Goal: Task Accomplishment & Management: Manage account settings

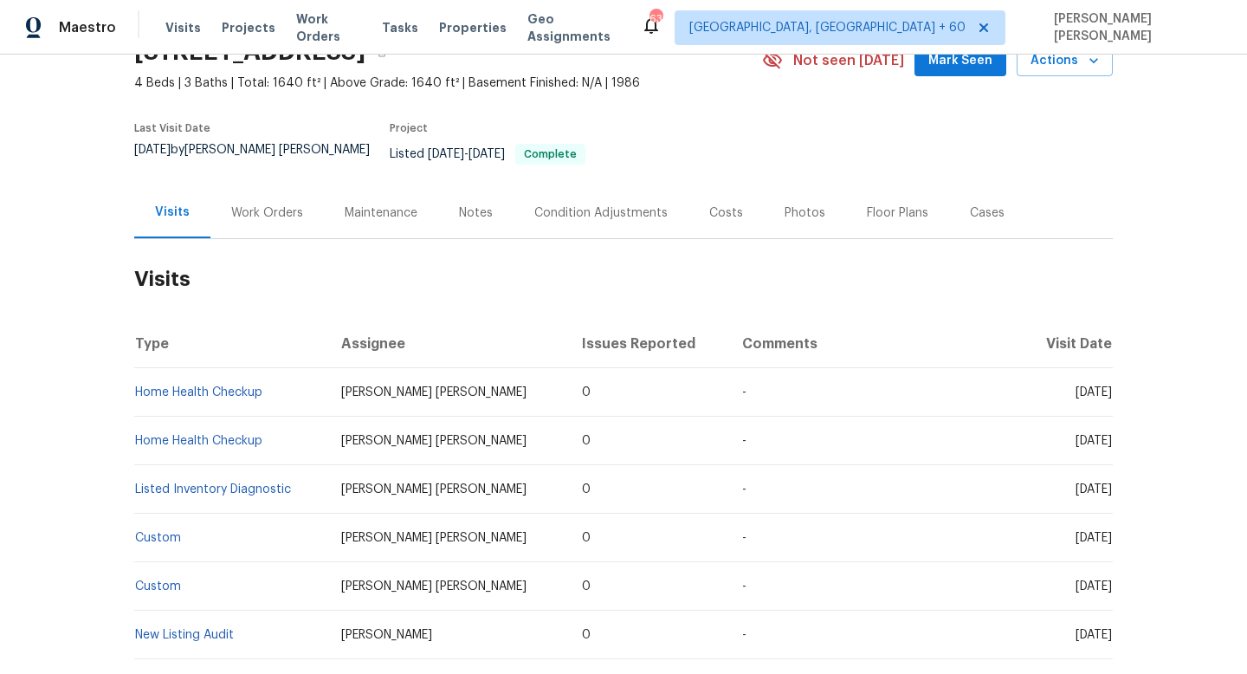
scroll to position [76, 0]
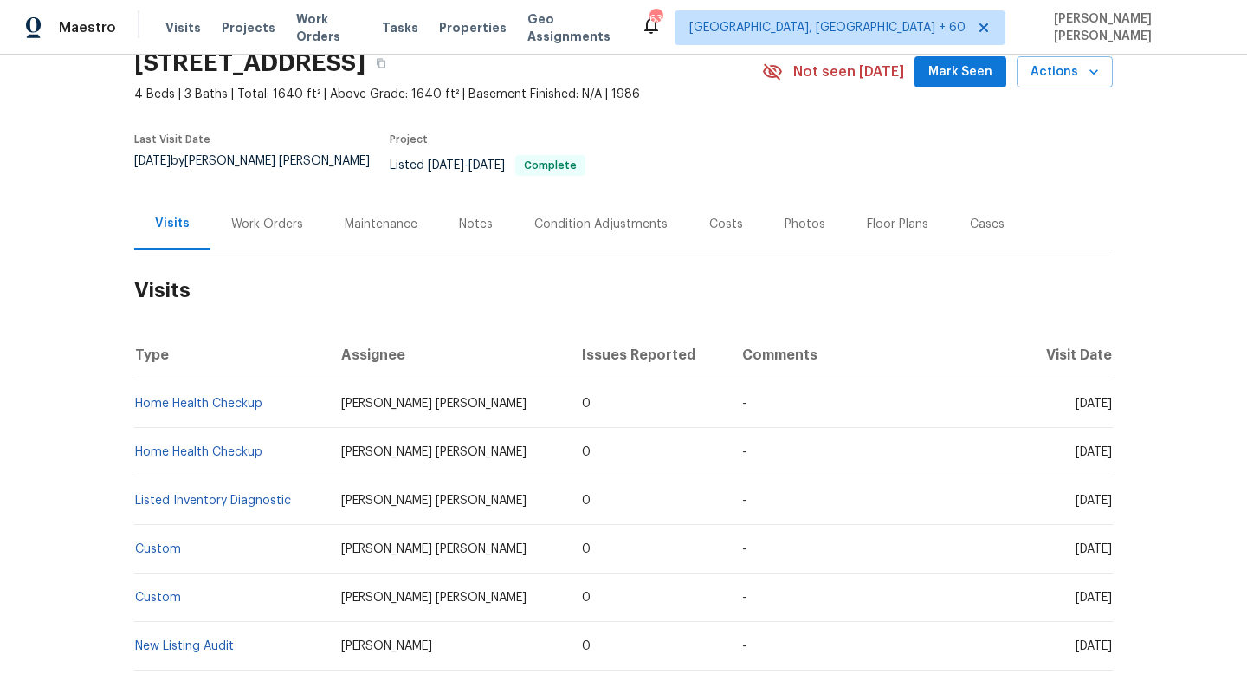
click at [272, 216] on div "Work Orders" at bounding box center [267, 224] width 72 height 17
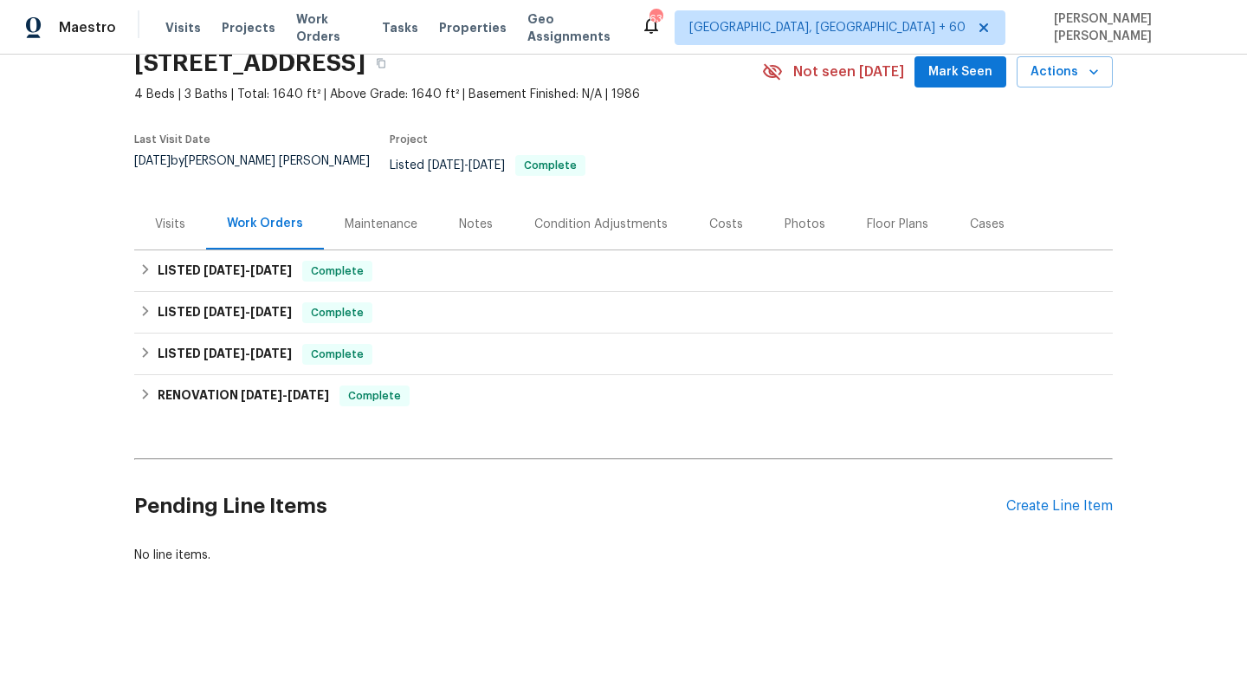
scroll to position [72, 0]
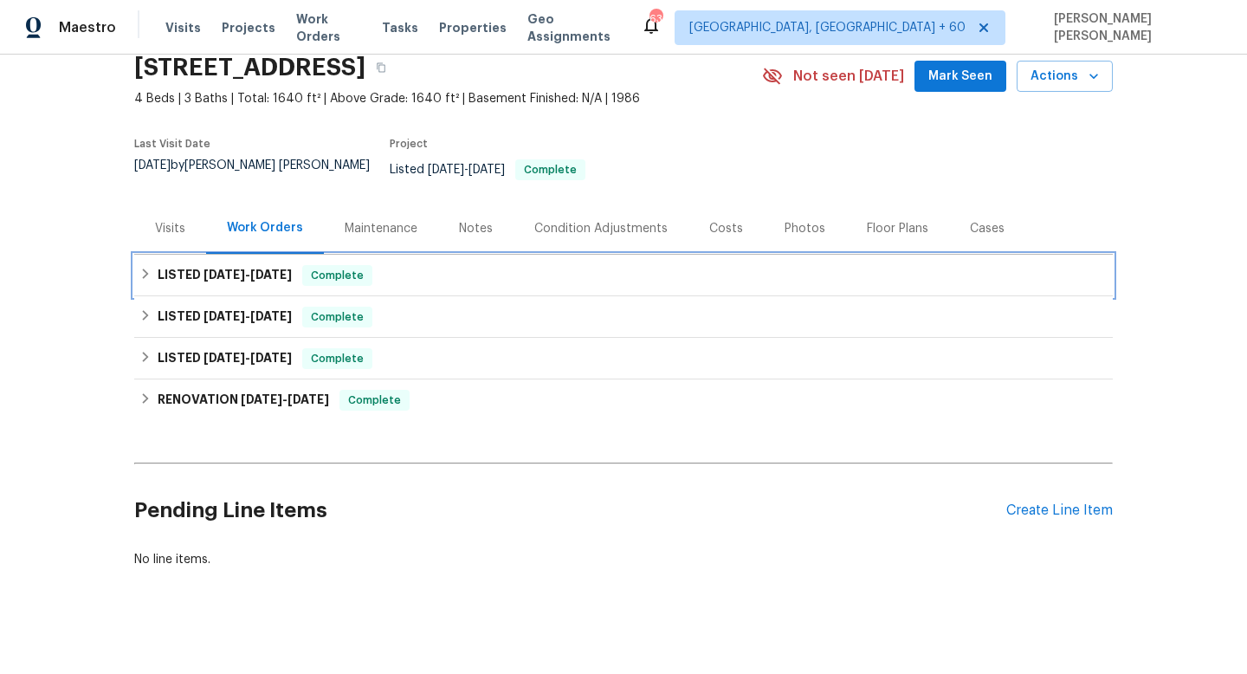
click at [290, 265] on h6 "LISTED 9/9/25 - 9/11/25" at bounding box center [225, 275] width 134 height 21
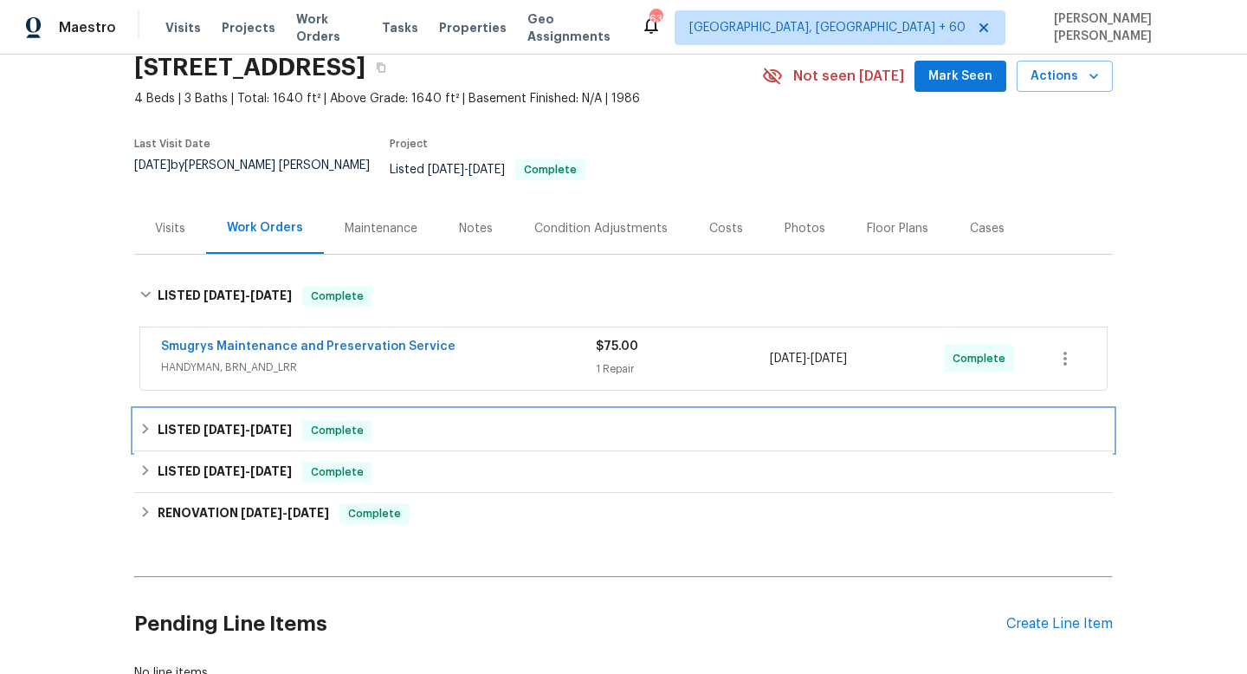
click at [266, 424] on span "1/17/25" at bounding box center [271, 430] width 42 height 12
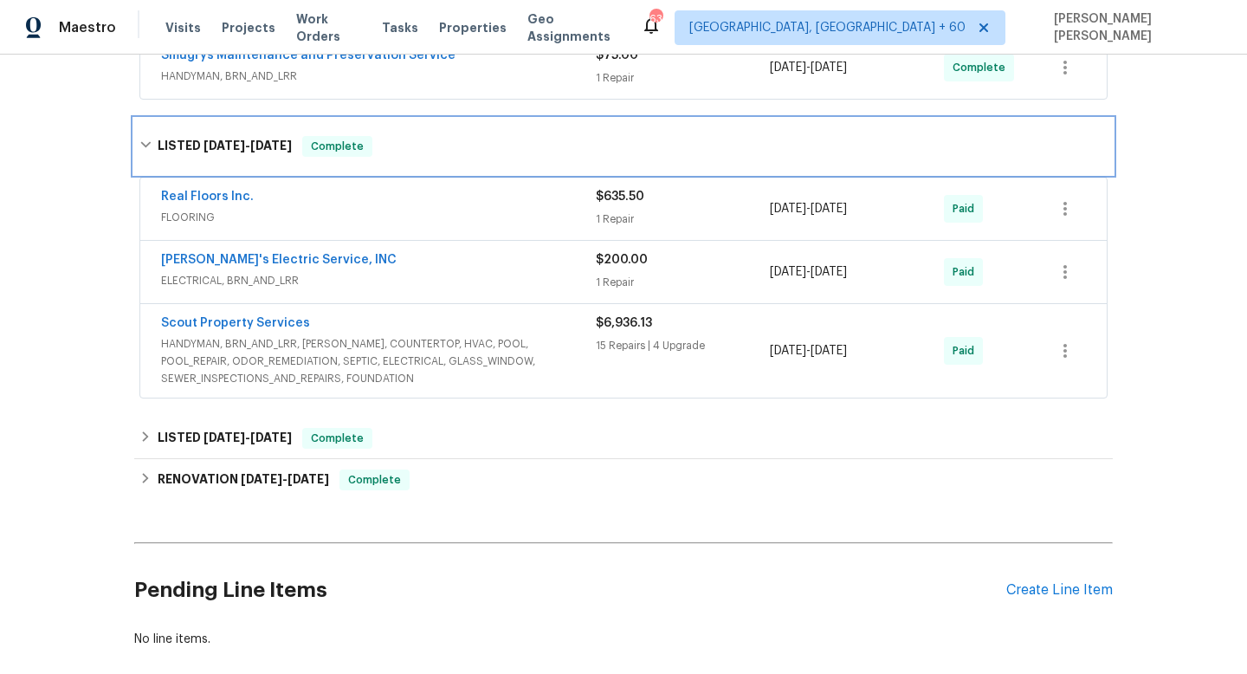
scroll to position [388, 0]
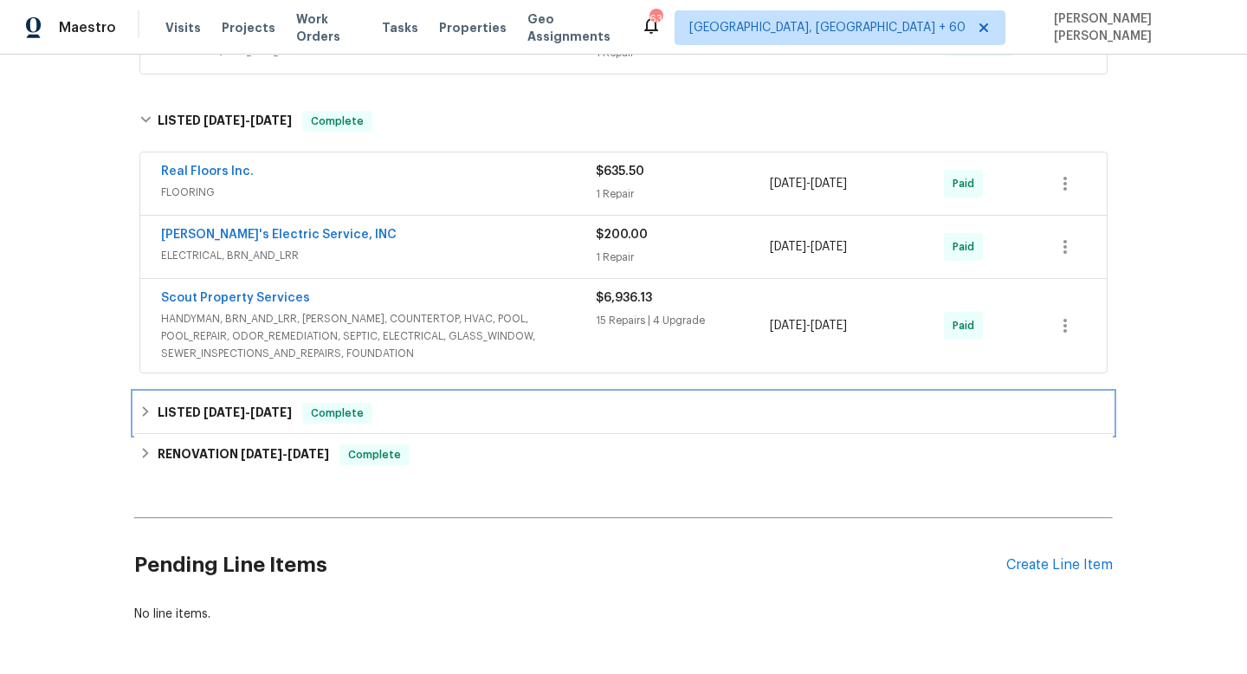
click at [269, 406] on span "12/18/24" at bounding box center [271, 412] width 42 height 12
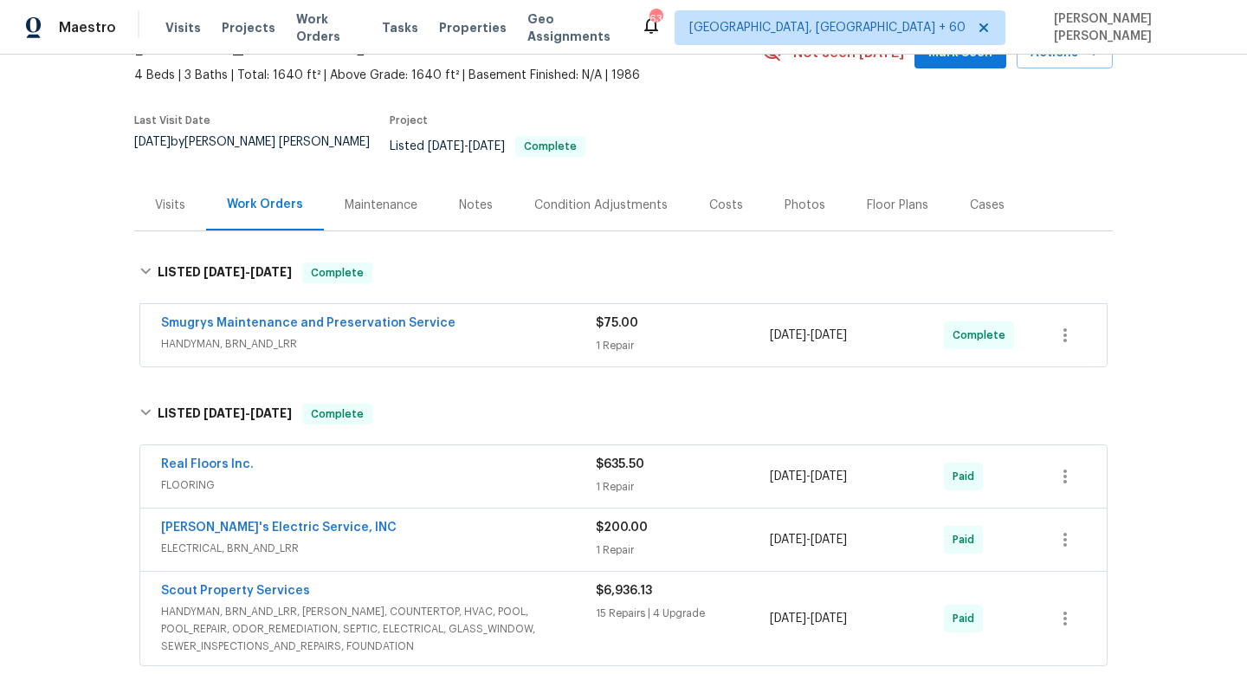
scroll to position [89, 0]
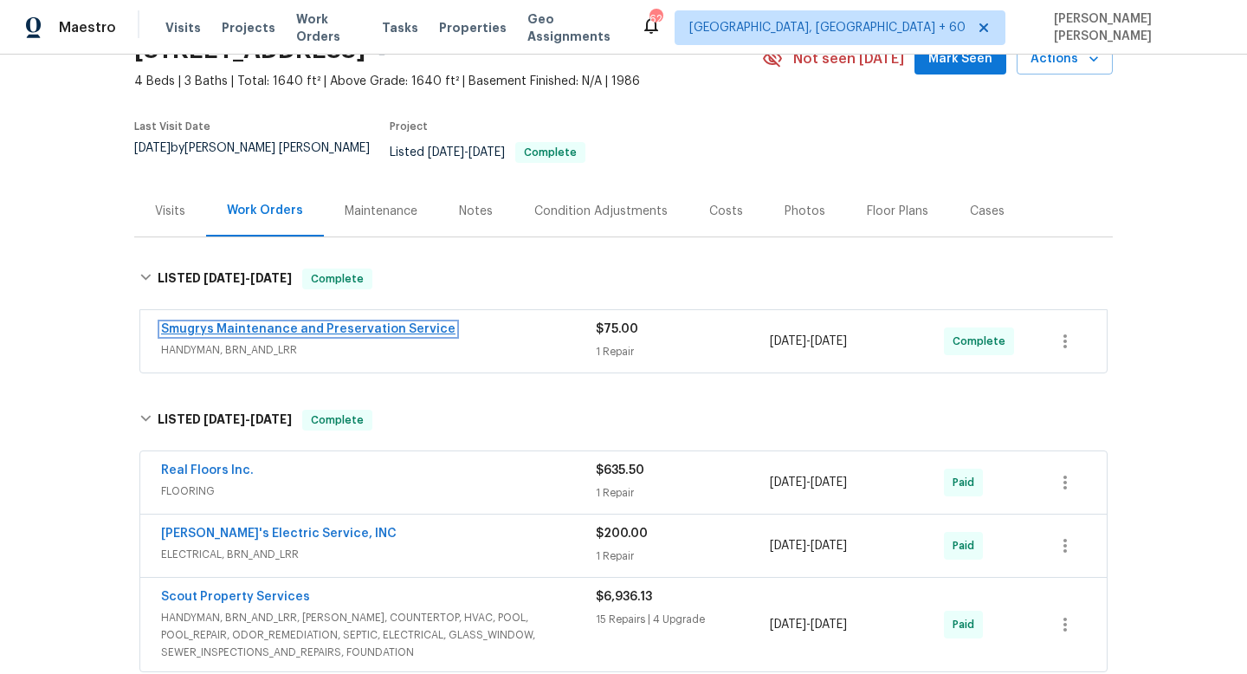
click at [290, 323] on link "Smugrys Maintenance and Preservation Service" at bounding box center [308, 329] width 294 height 12
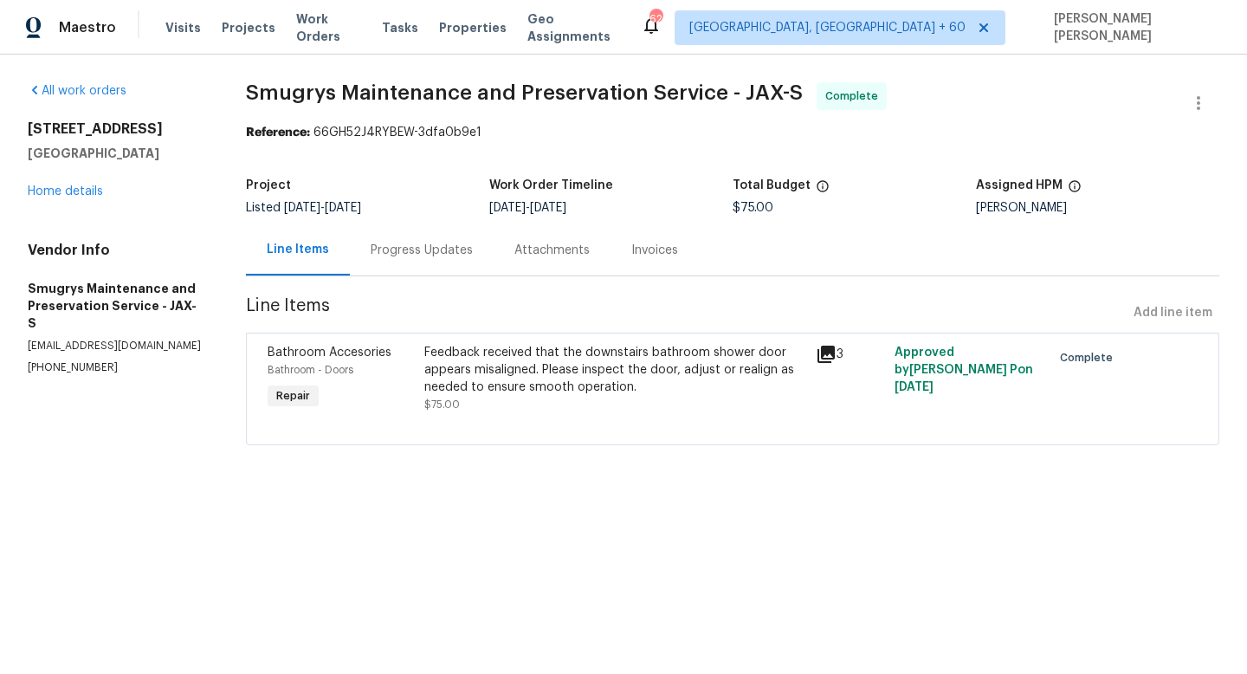
click at [417, 247] on div "Progress Updates" at bounding box center [422, 250] width 102 height 17
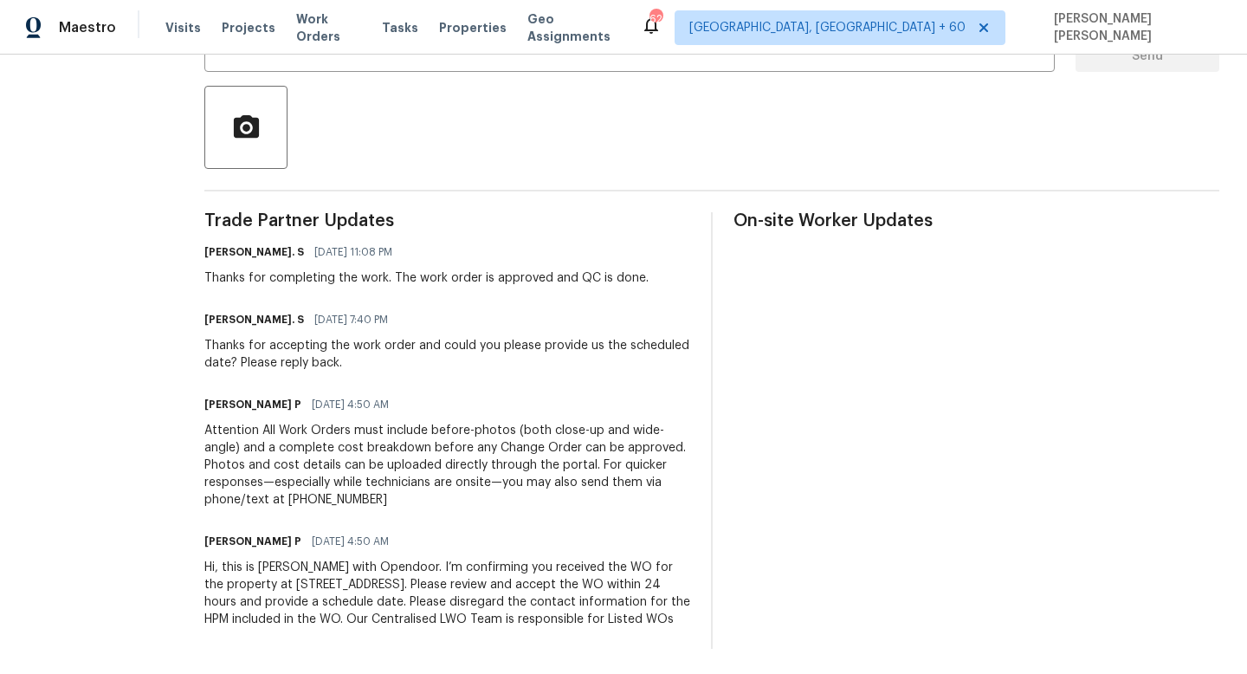
scroll to position [396, 0]
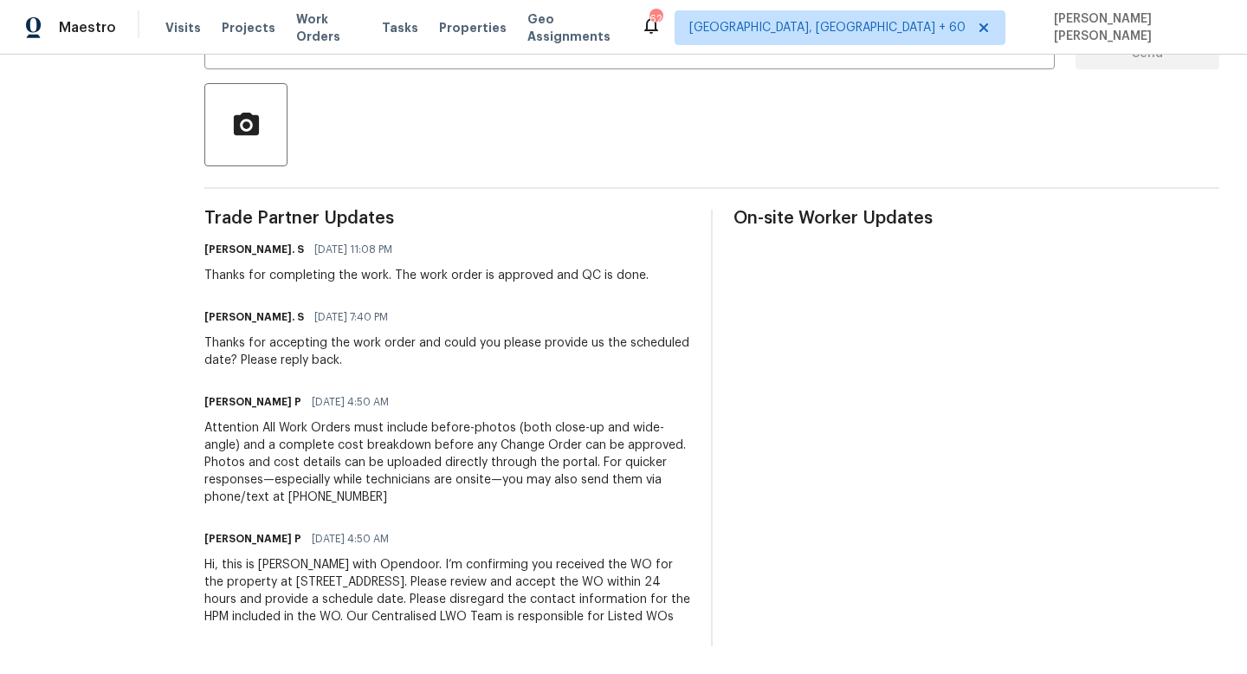
click at [244, 556] on div "Hi, this is Ramyasri with Opendoor. I’m confirming you received the WO for the …" at bounding box center [447, 590] width 486 height 69
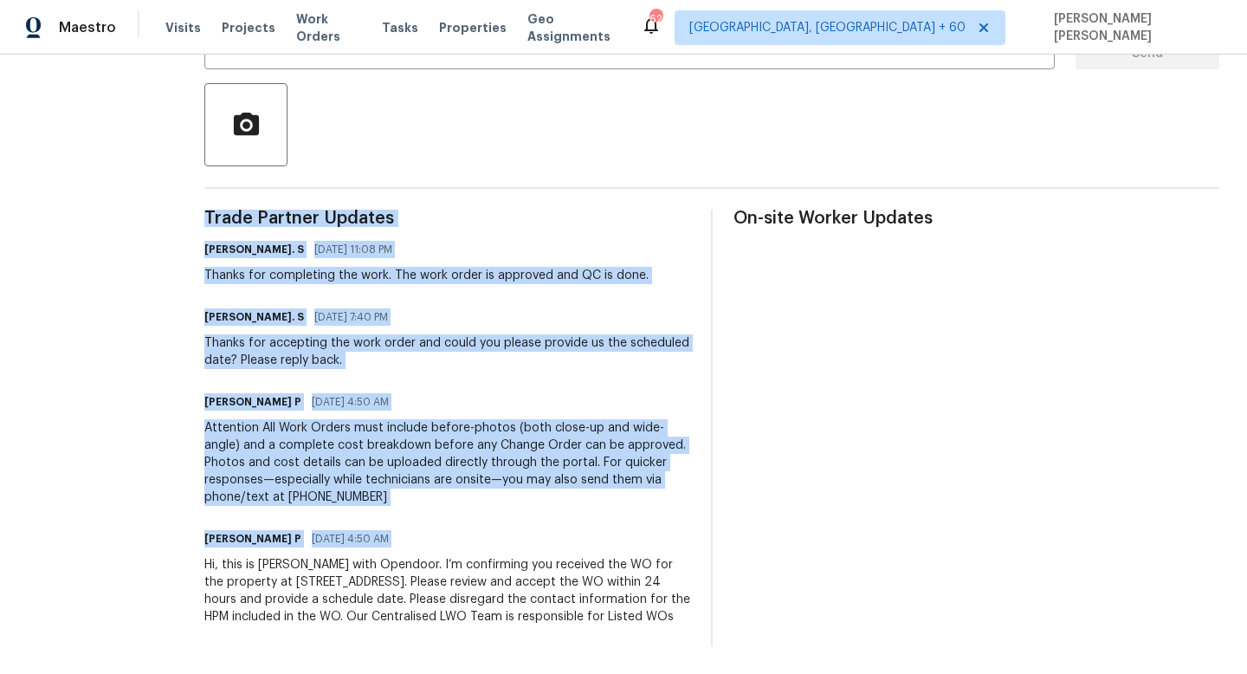
click at [244, 556] on div "Hi, this is Ramyasri with Opendoor. I’m confirming you received the WO for the …" at bounding box center [447, 590] width 486 height 69
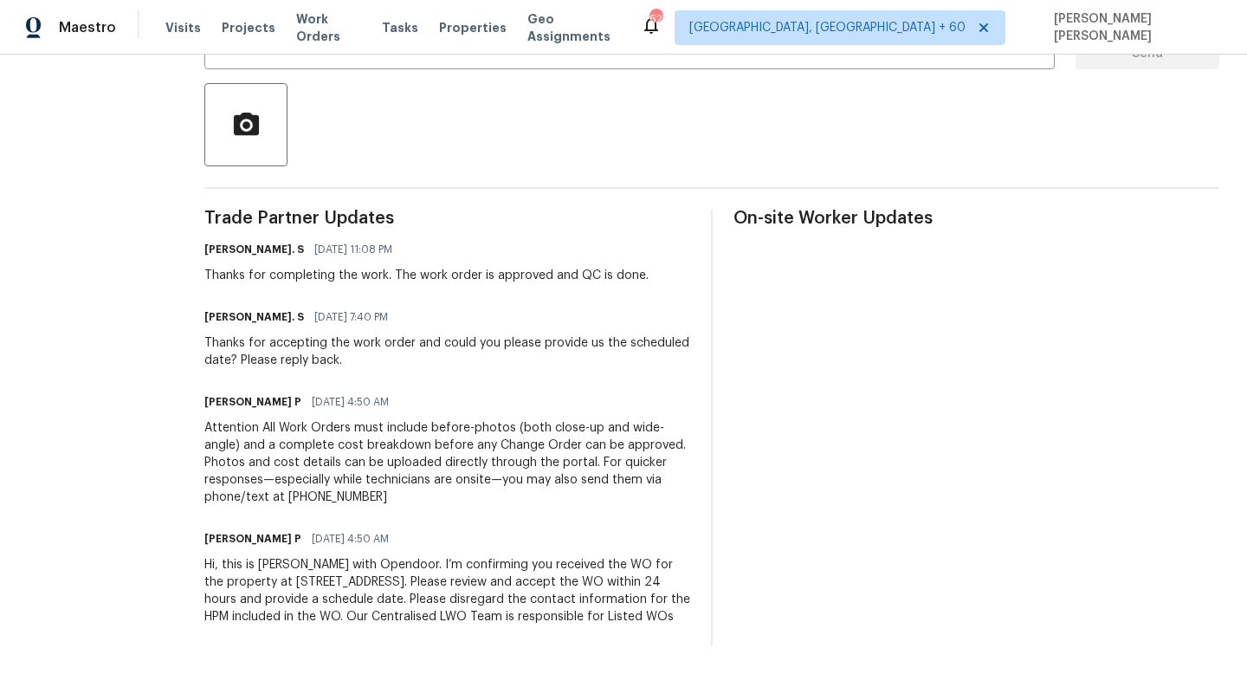
click at [236, 419] on div "Attention All Work Orders must include before-photos (both close-up and wide-an…" at bounding box center [447, 462] width 486 height 87
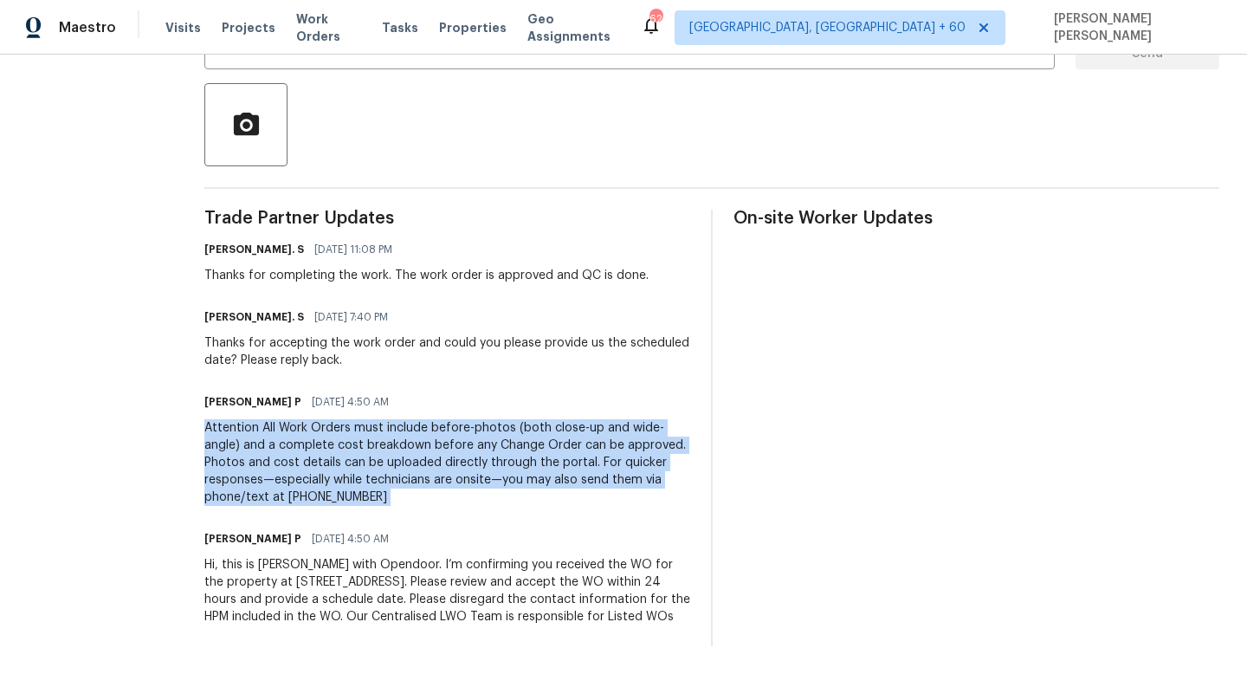
click at [236, 419] on div "Attention All Work Orders must include before-photos (both close-up and wide-an…" at bounding box center [447, 462] width 486 height 87
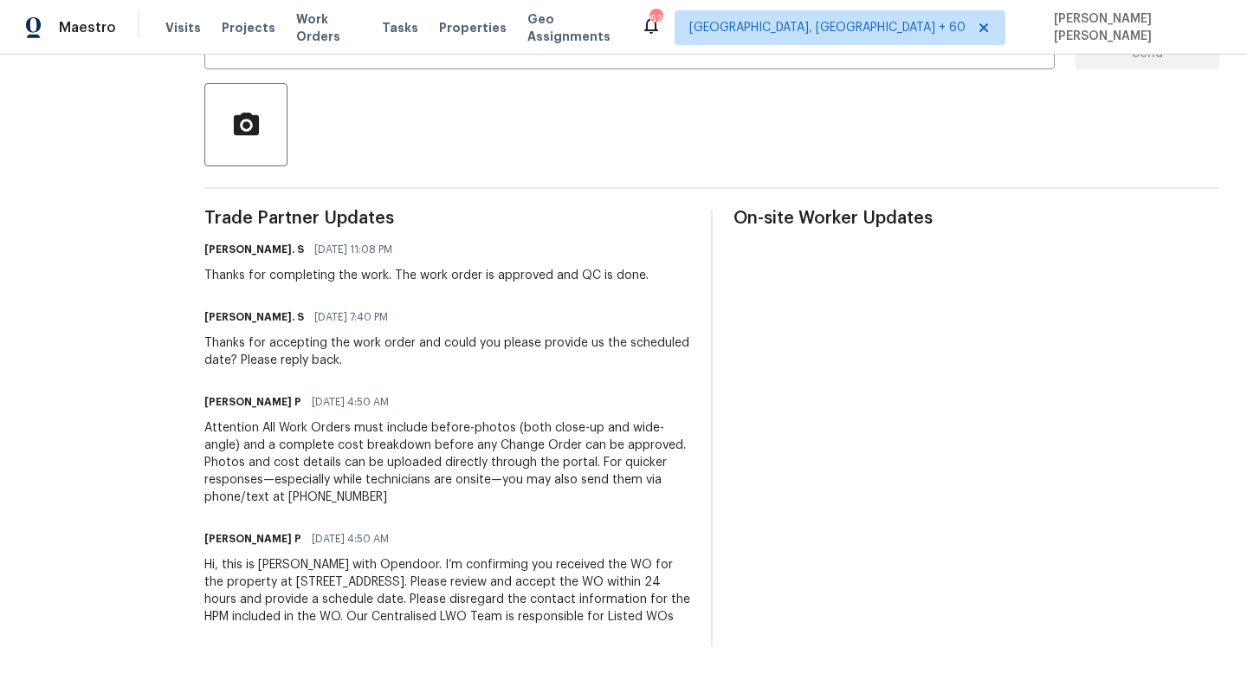
click at [309, 334] on div "Thanks for accepting the work order and could you please provide us the schedul…" at bounding box center [447, 351] width 486 height 35
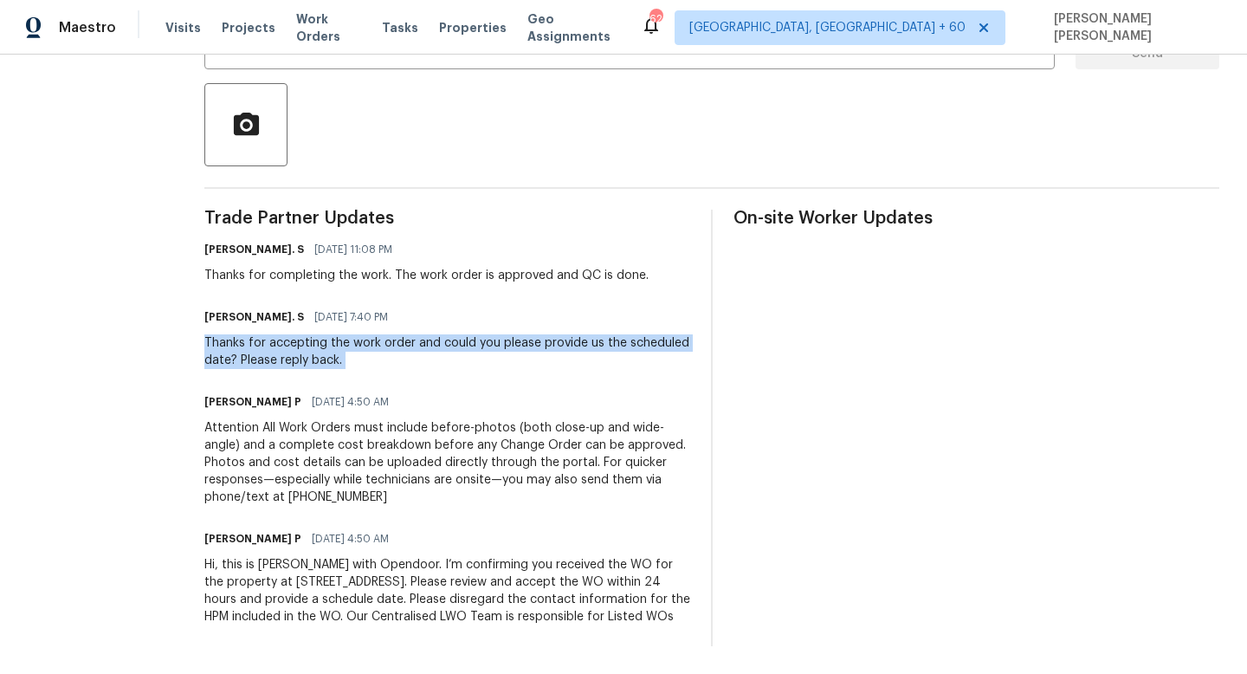
click at [309, 334] on div "Thanks for accepting the work order and could you please provide us the schedul…" at bounding box center [447, 351] width 486 height 35
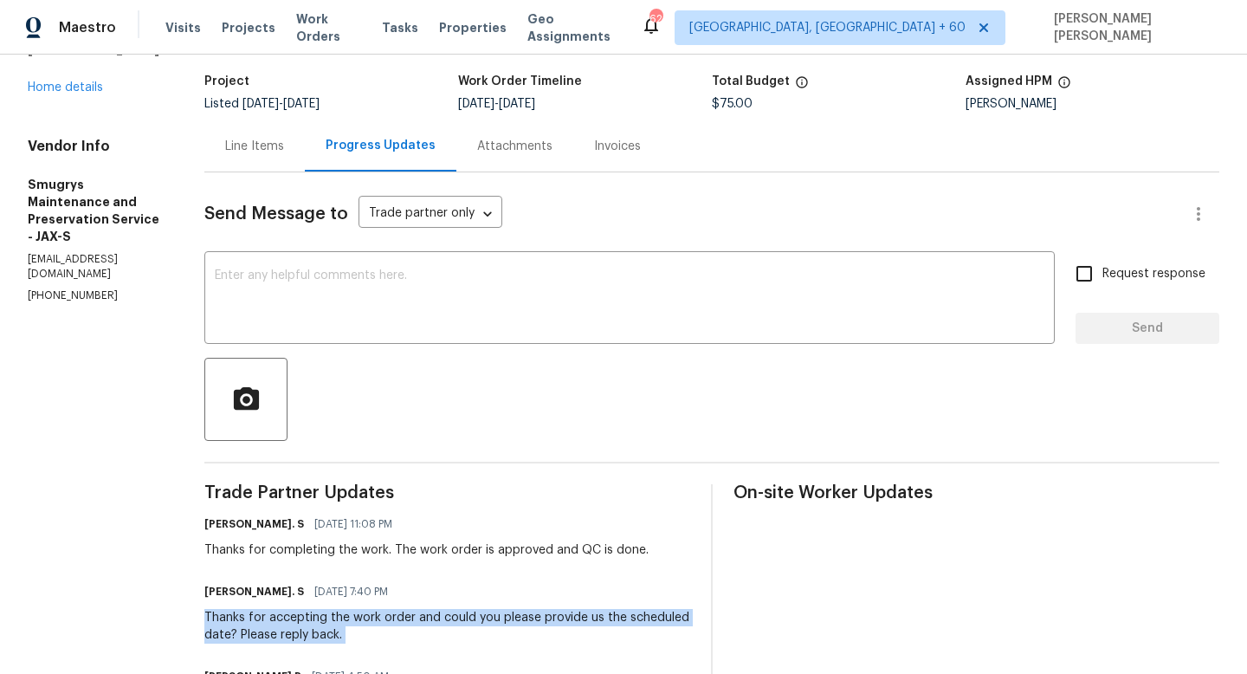
scroll to position [0, 0]
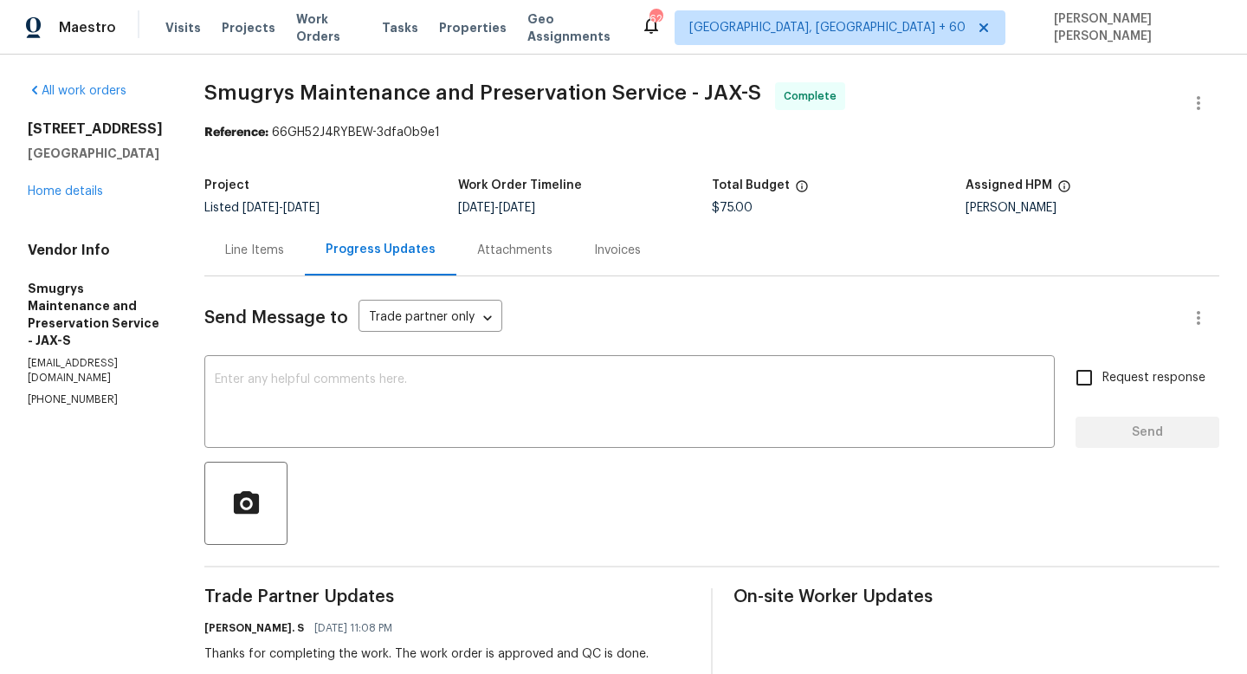
click at [244, 249] on div "Line Items" at bounding box center [254, 250] width 59 height 17
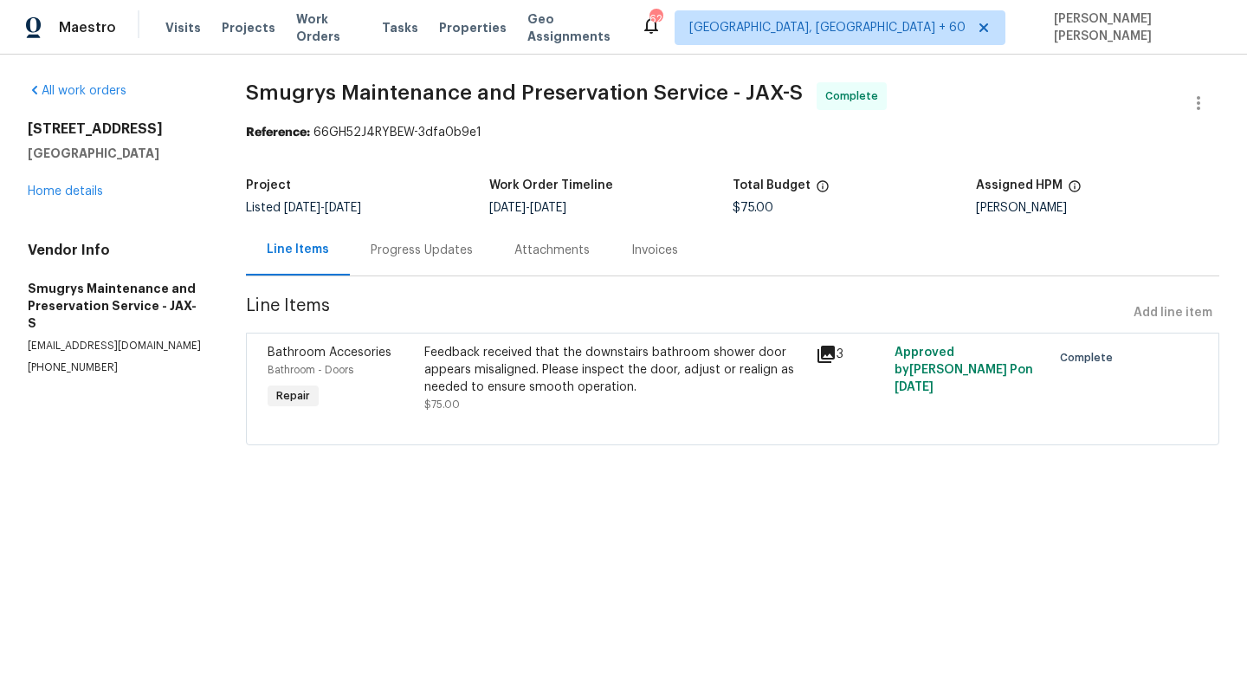
click at [826, 353] on icon at bounding box center [826, 354] width 17 height 17
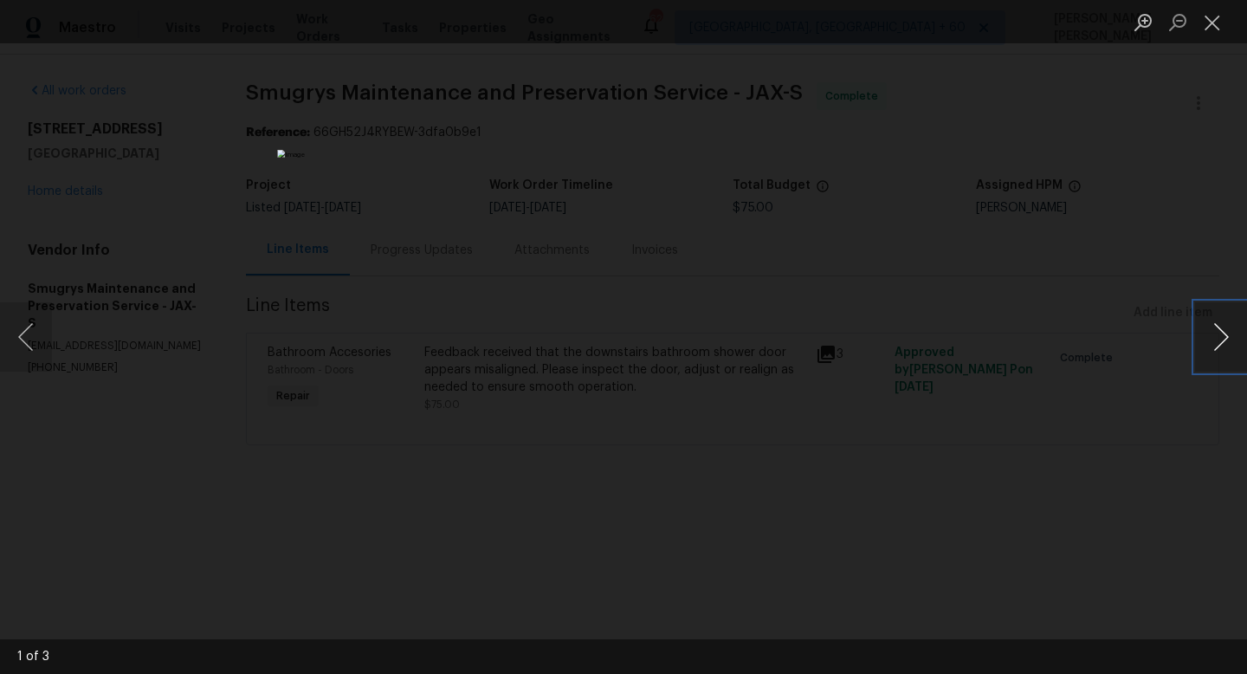
click at [1222, 352] on button "Next image" at bounding box center [1221, 336] width 52 height 69
click at [1090, 241] on div "Lightbox" at bounding box center [623, 337] width 1247 height 674
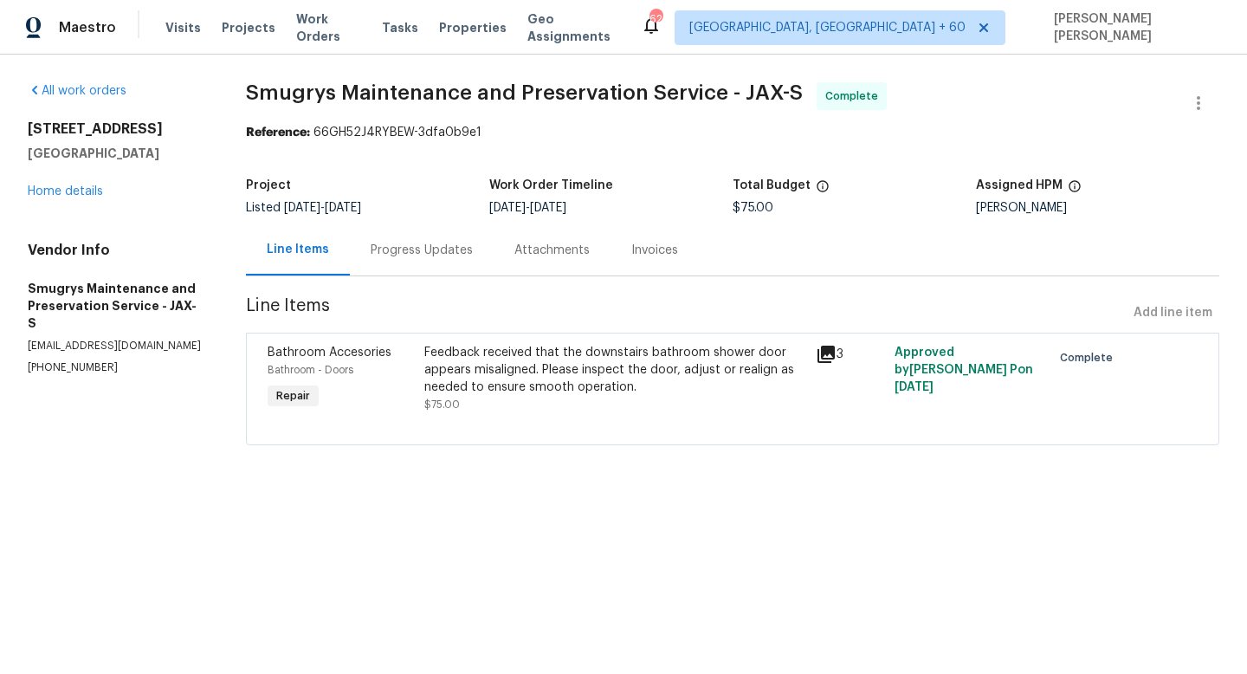
click at [831, 351] on icon at bounding box center [826, 354] width 17 height 17
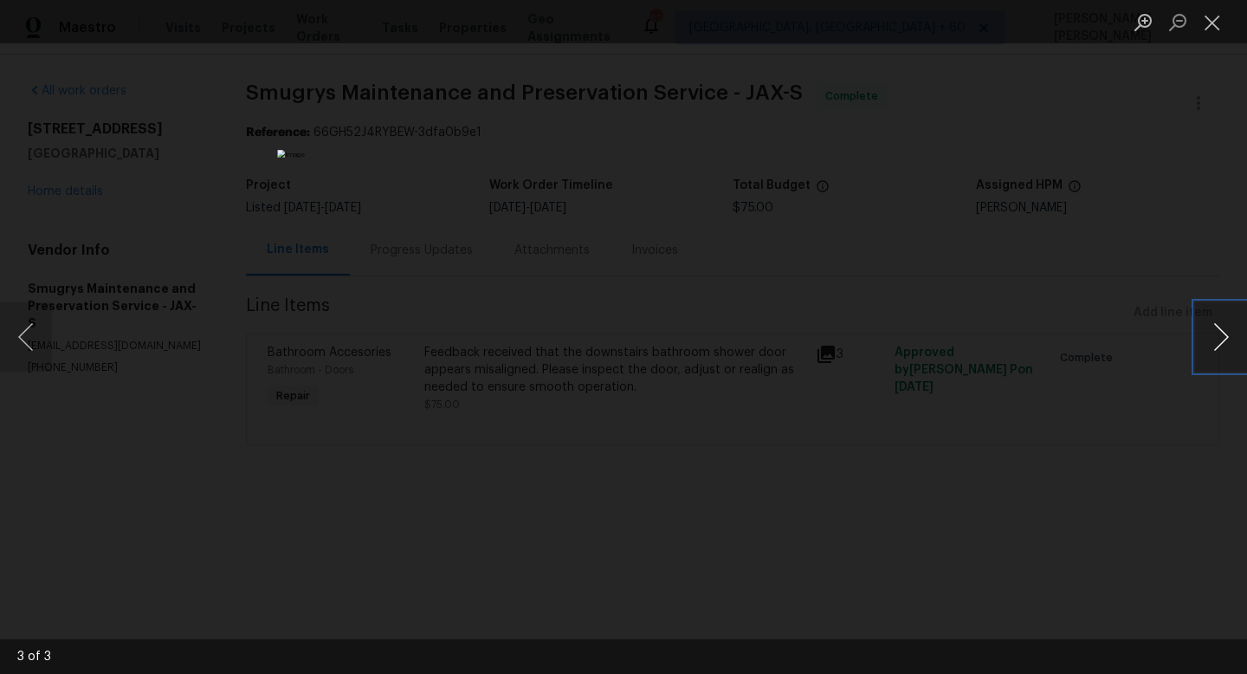
click at [1218, 340] on button "Next image" at bounding box center [1221, 336] width 52 height 69
click at [1061, 171] on div "Lightbox" at bounding box center [623, 337] width 1247 height 674
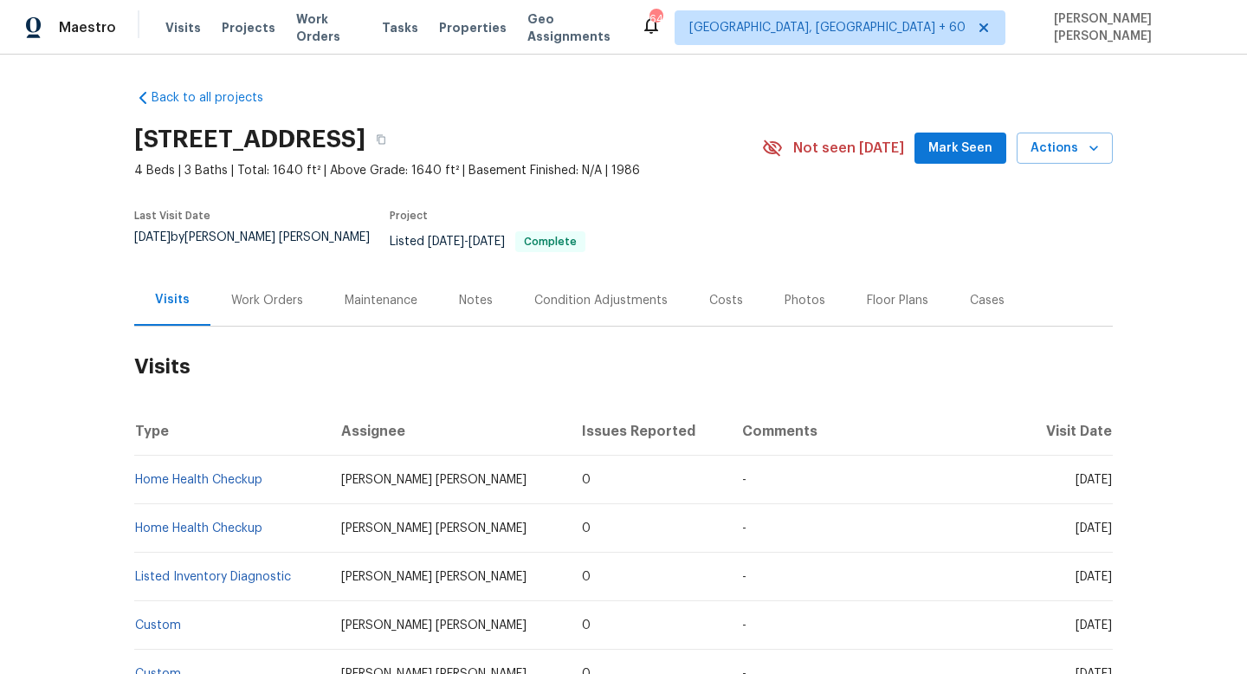
click at [263, 292] on div "Work Orders" at bounding box center [267, 300] width 72 height 17
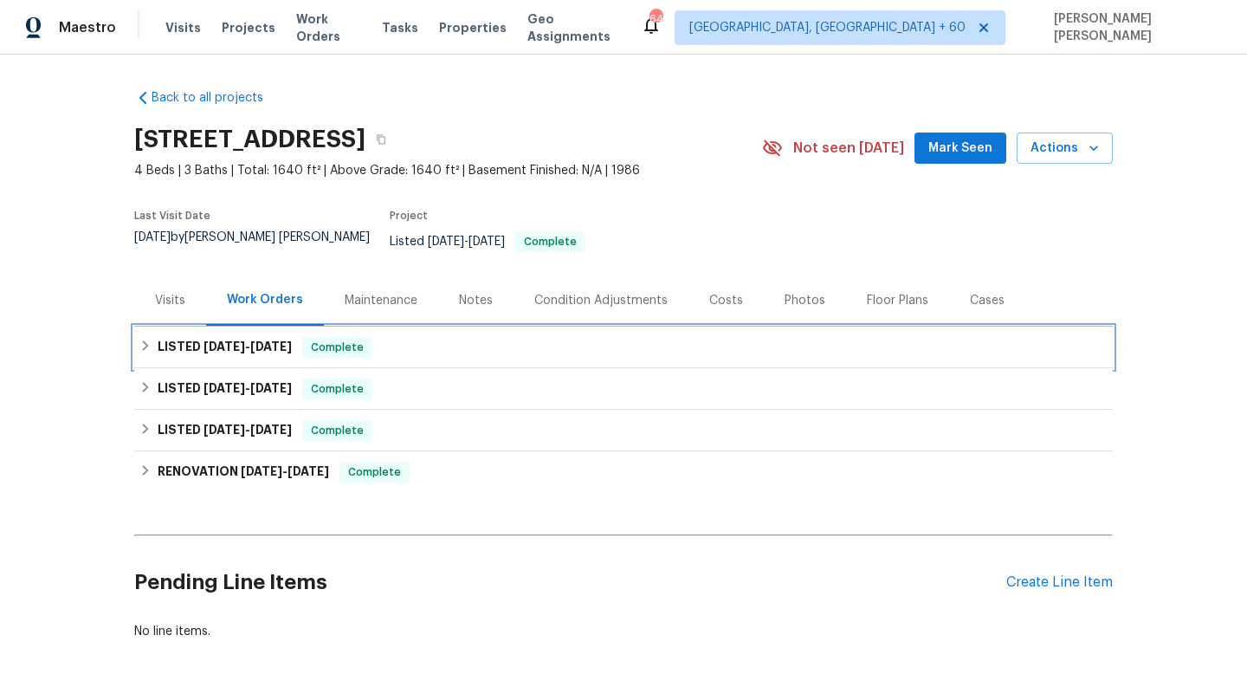
click at [289, 337] on h6 "LISTED 9/9/25 - 9/11/25" at bounding box center [225, 347] width 134 height 21
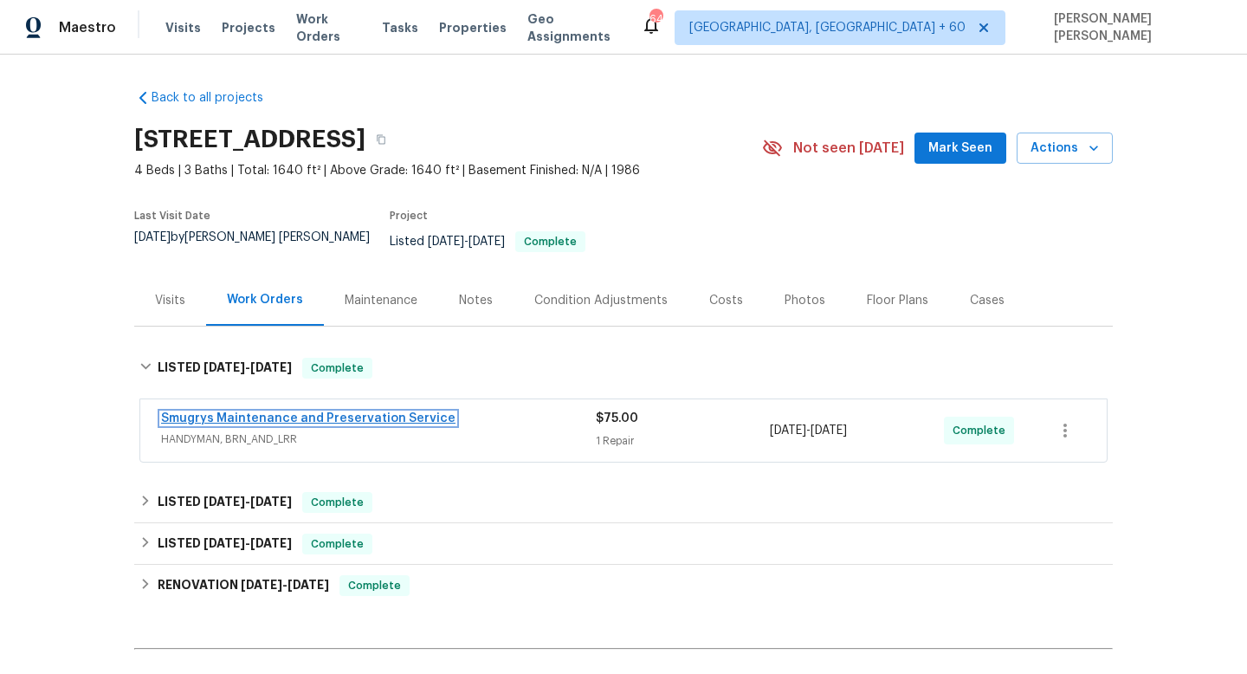
click at [259, 412] on link "Smugrys Maintenance and Preservation Service" at bounding box center [308, 418] width 294 height 12
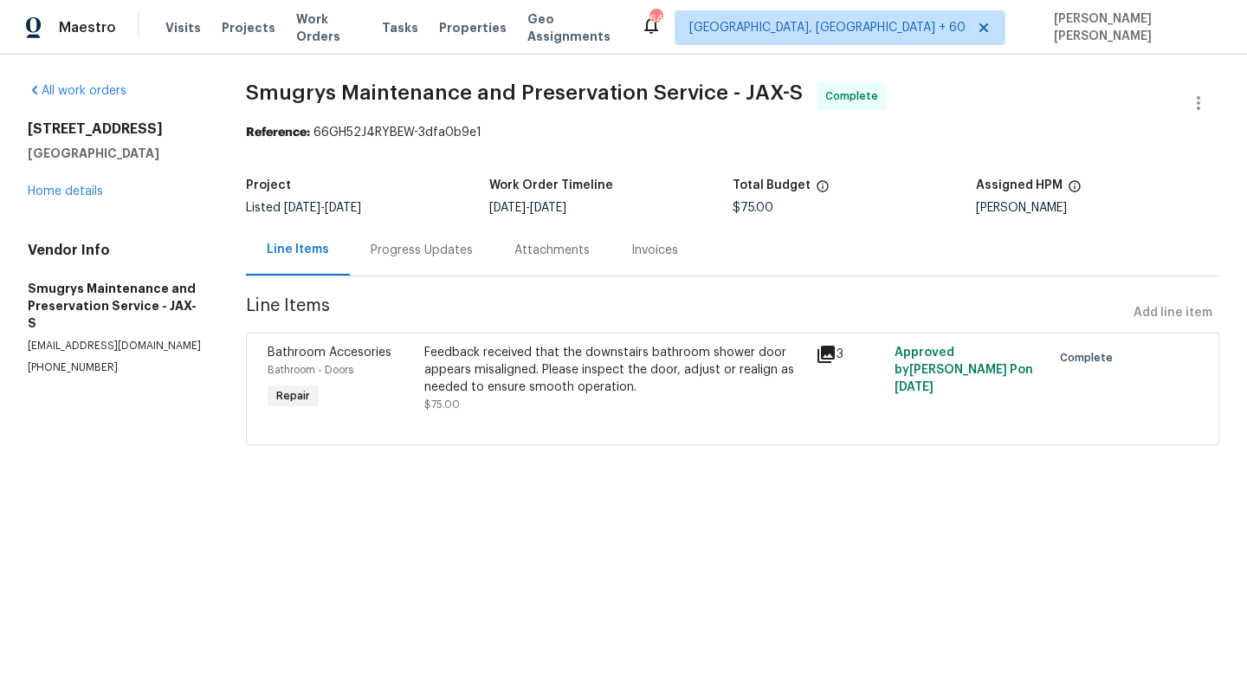
click at [430, 247] on div "Progress Updates" at bounding box center [422, 250] width 102 height 17
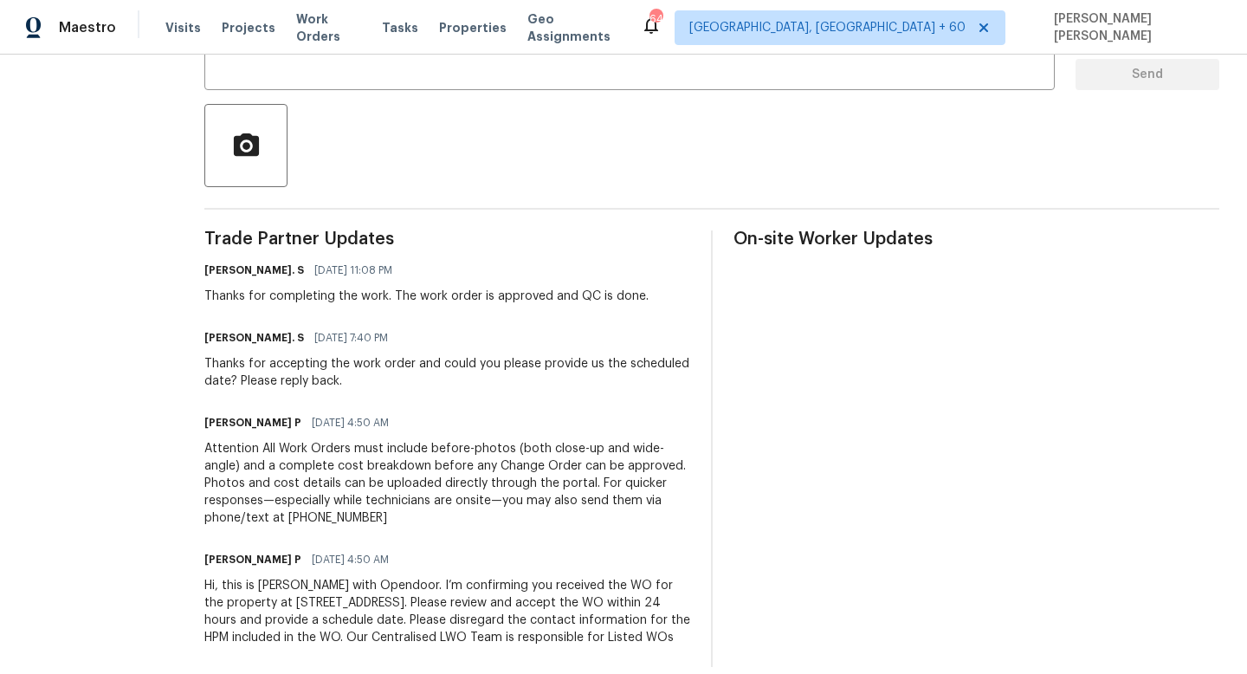
scroll to position [396, 0]
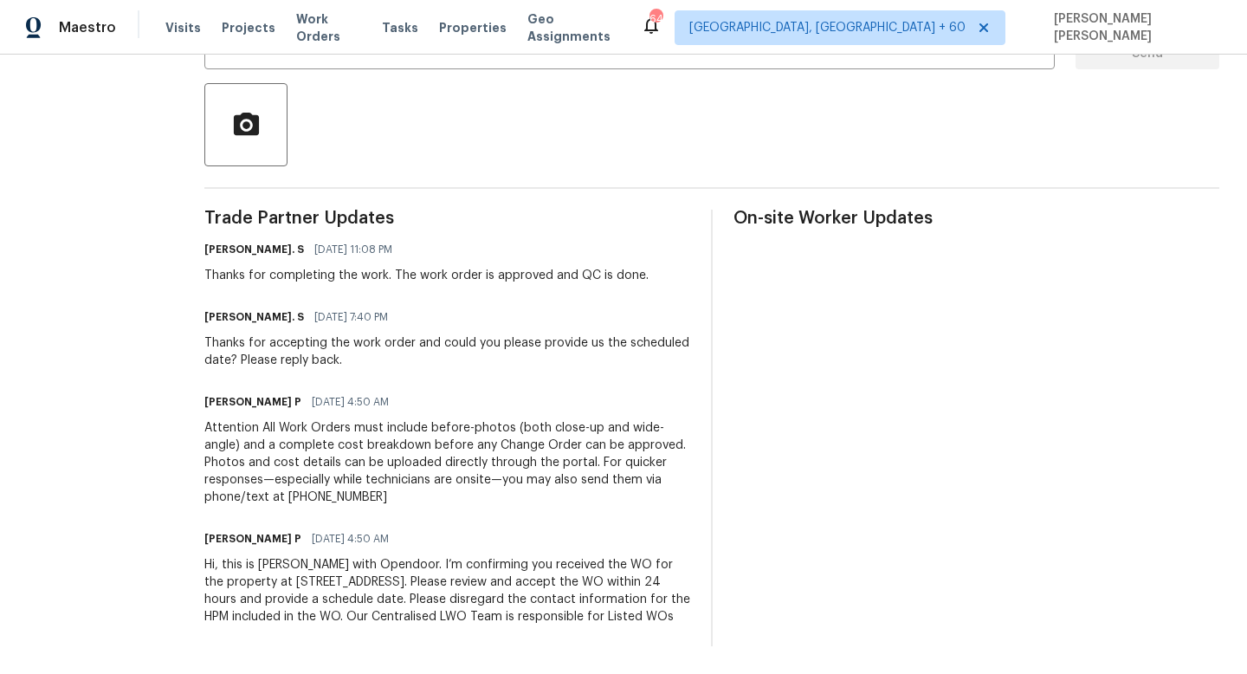
click at [315, 455] on div "Attention All Work Orders must include before-photos (both close-up and wide-an…" at bounding box center [447, 462] width 486 height 87
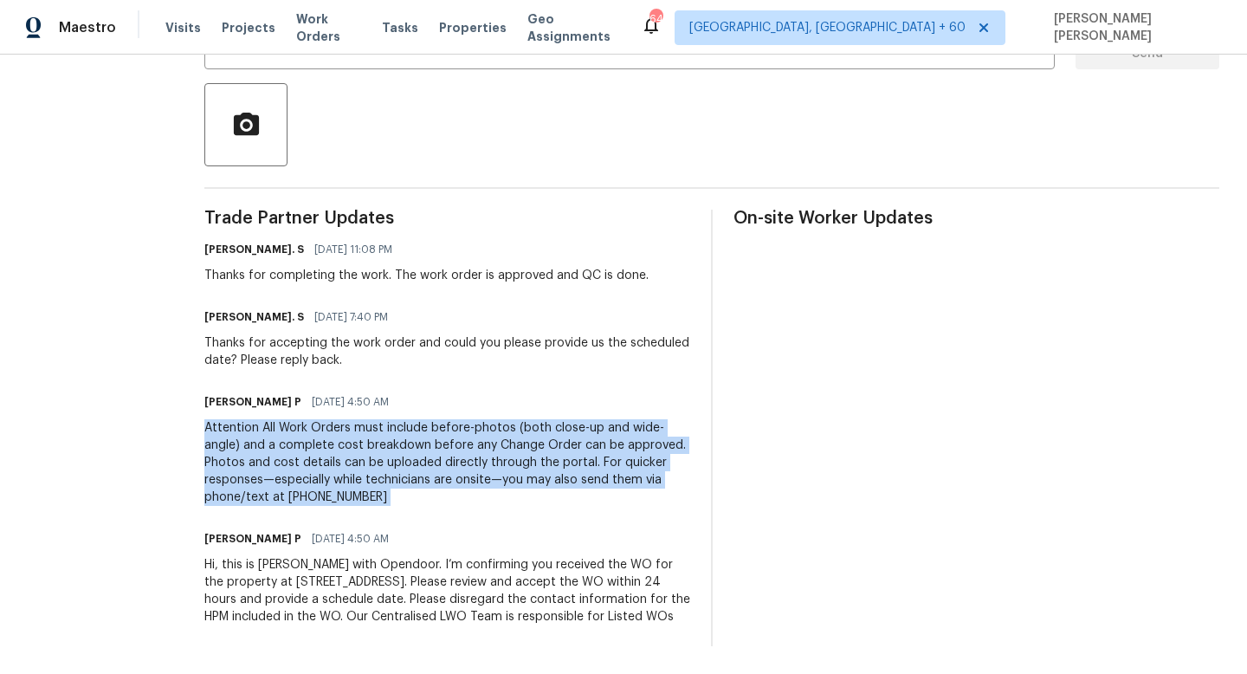
click at [315, 455] on div "Attention All Work Orders must include before-photos (both close-up and wide-an…" at bounding box center [447, 462] width 486 height 87
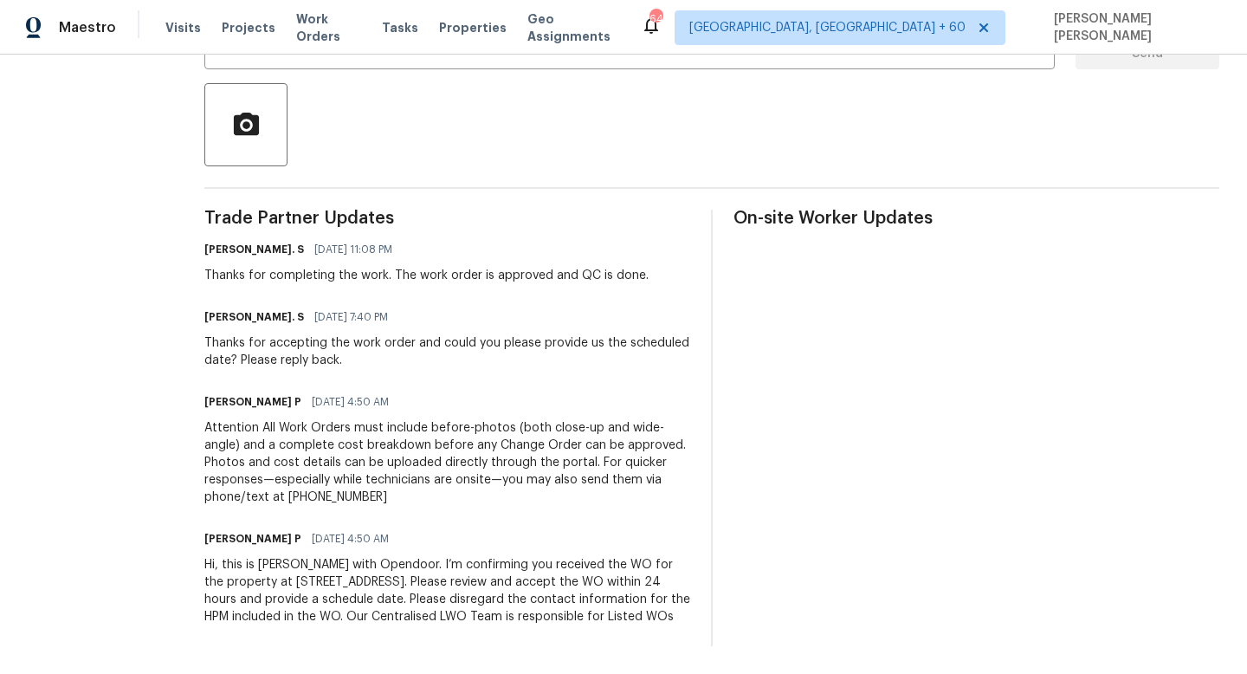
click at [288, 334] on div "Thanks for accepting the work order and could you please provide us the schedul…" at bounding box center [447, 351] width 486 height 35
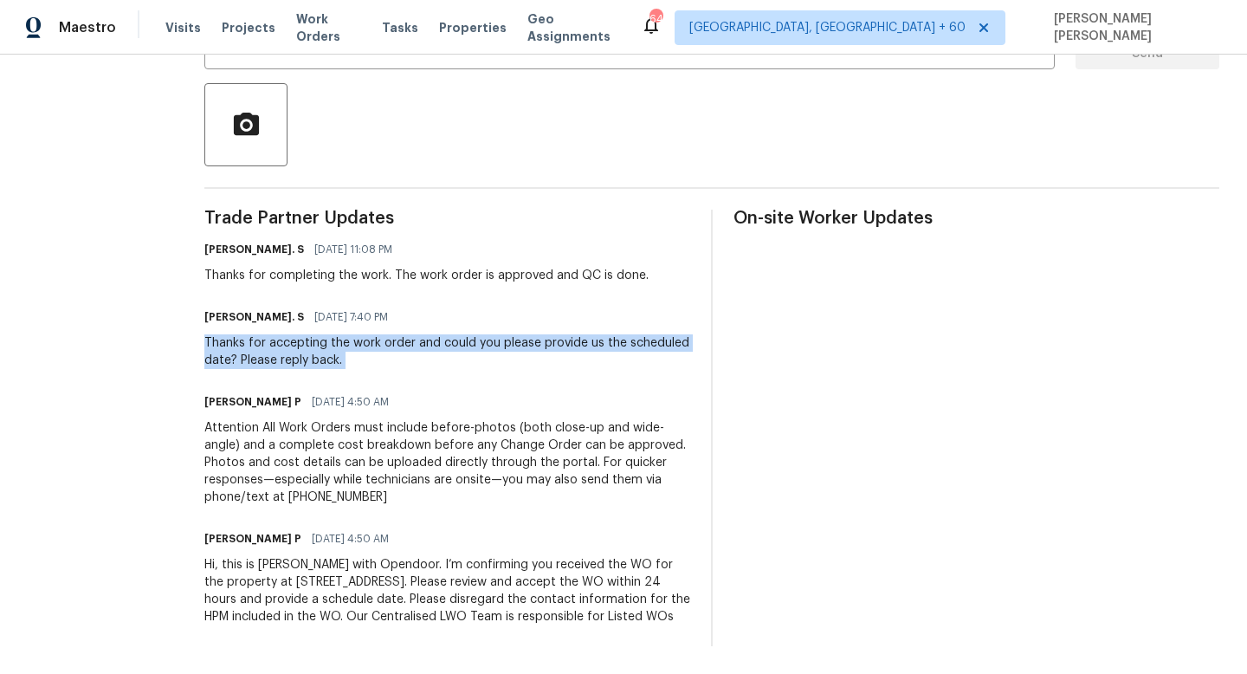
click at [288, 334] on div "Thanks for accepting the work order and could you please provide us the schedul…" at bounding box center [447, 351] width 486 height 35
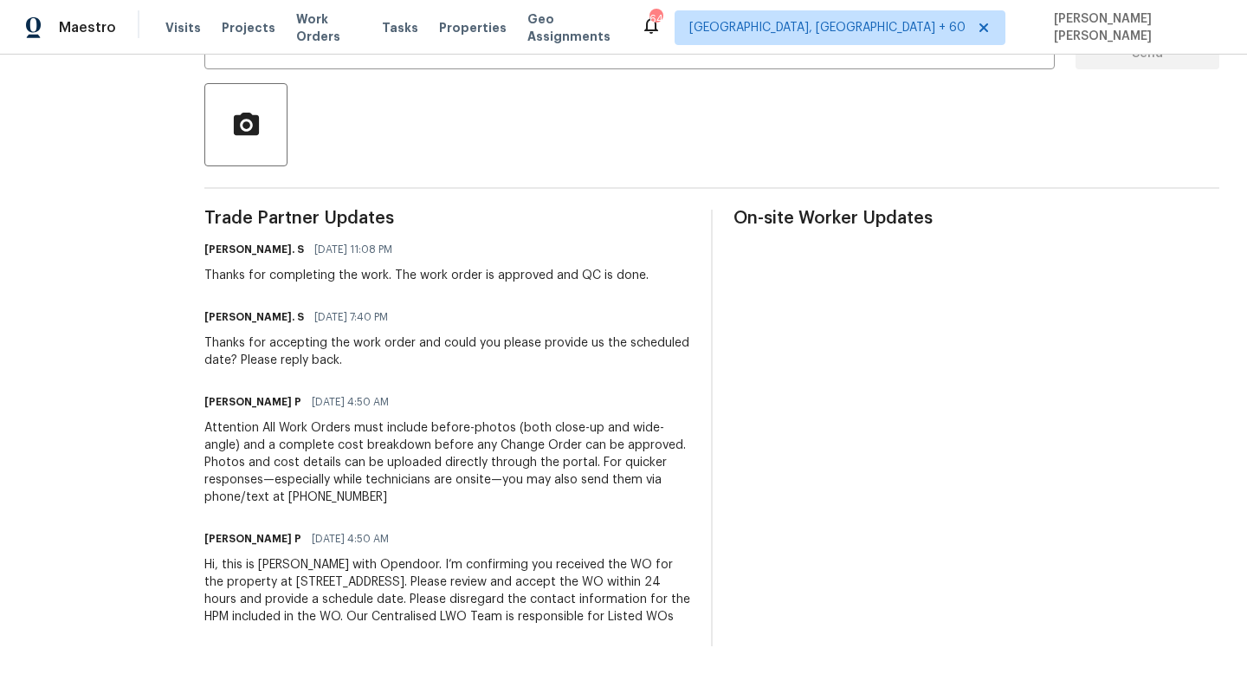
click at [272, 267] on div "Thanks for completing the work. The work order is approved and QC is done." at bounding box center [426, 275] width 444 height 17
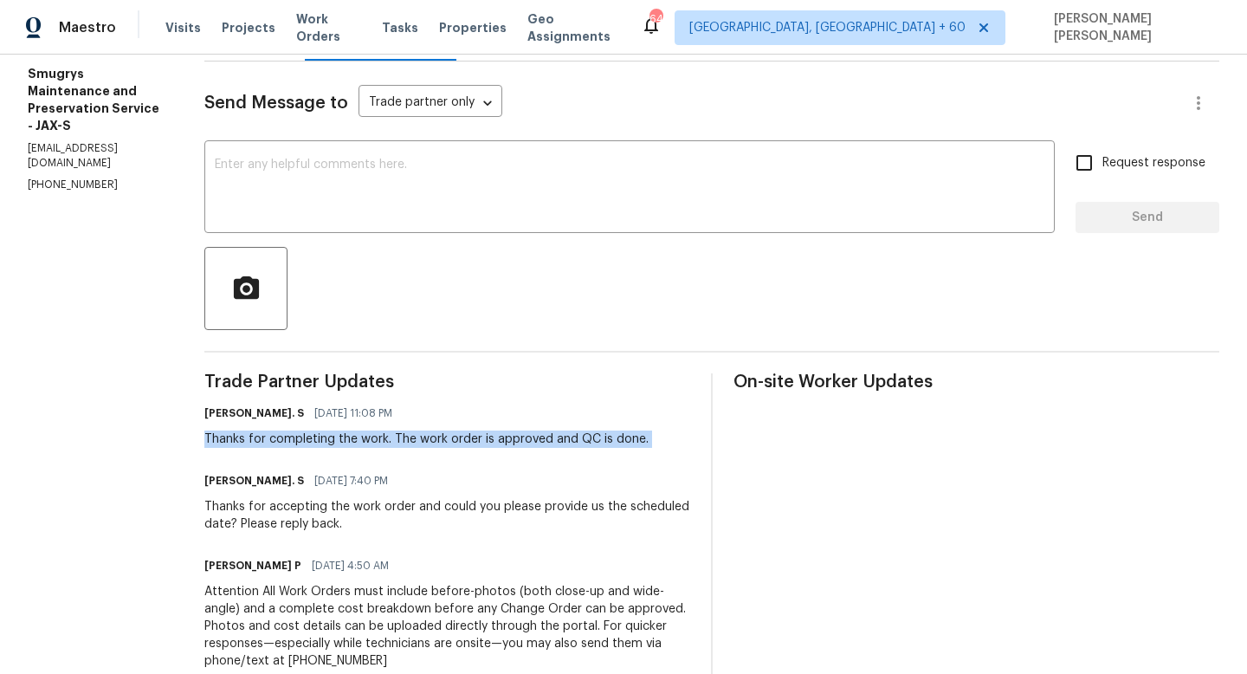
scroll to position [0, 0]
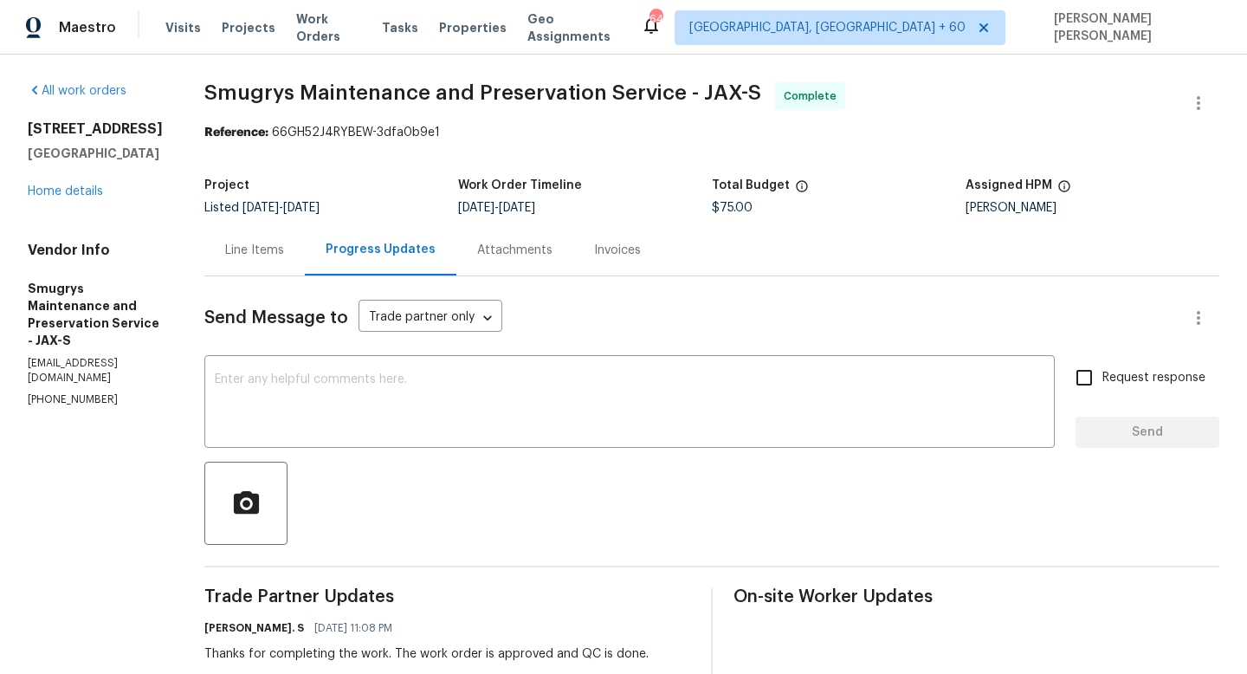
click at [335, 92] on span "Smugrys Maintenance and Preservation Service - JAX-S" at bounding box center [482, 92] width 557 height 21
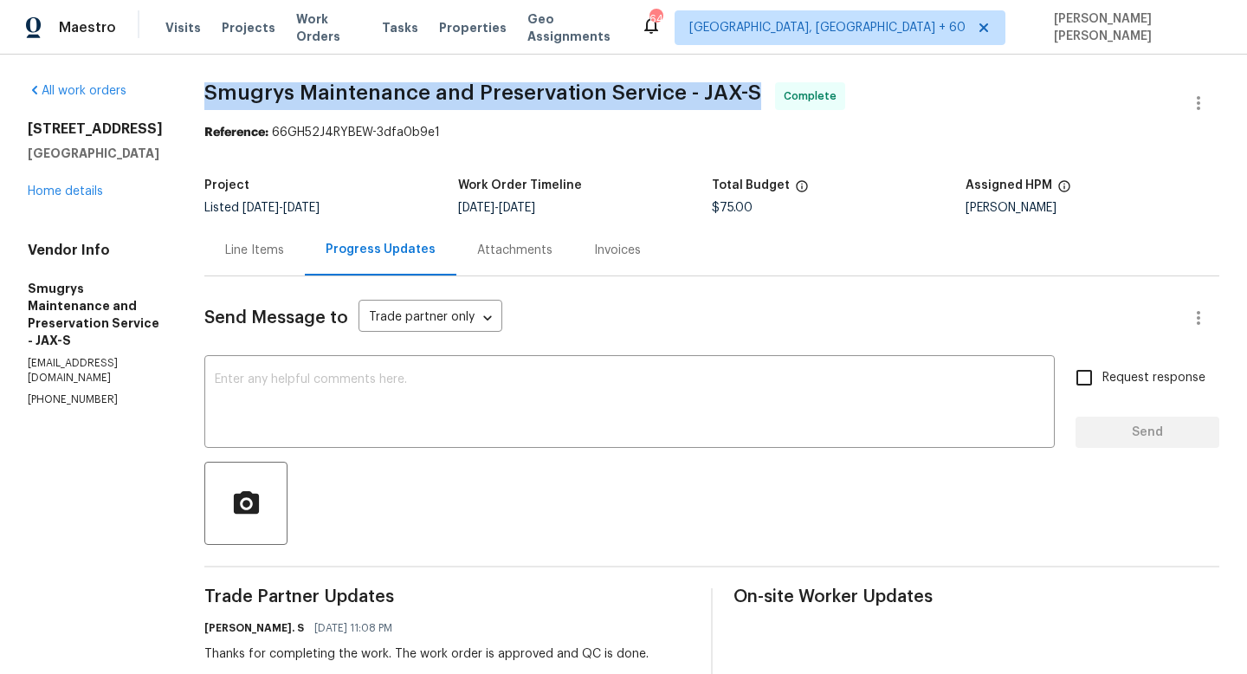
click at [335, 92] on span "Smugrys Maintenance and Preservation Service - JAX-S" at bounding box center [482, 92] width 557 height 21
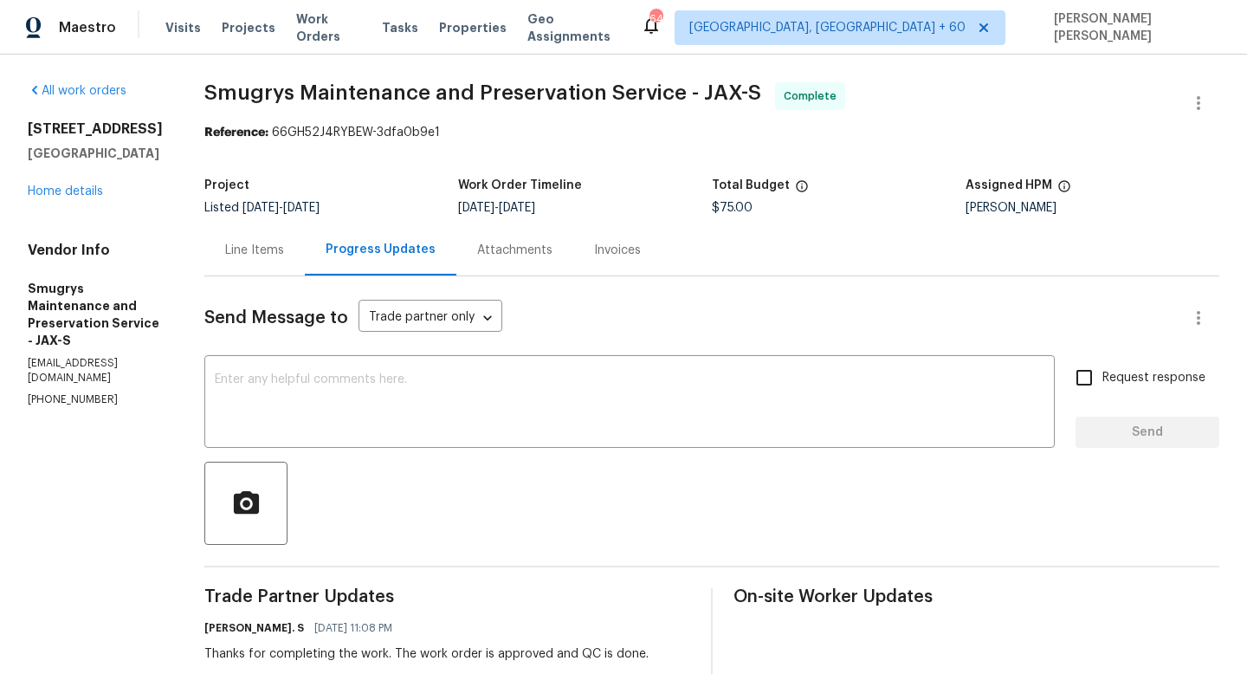
click at [236, 252] on div "Line Items" at bounding box center [254, 250] width 59 height 17
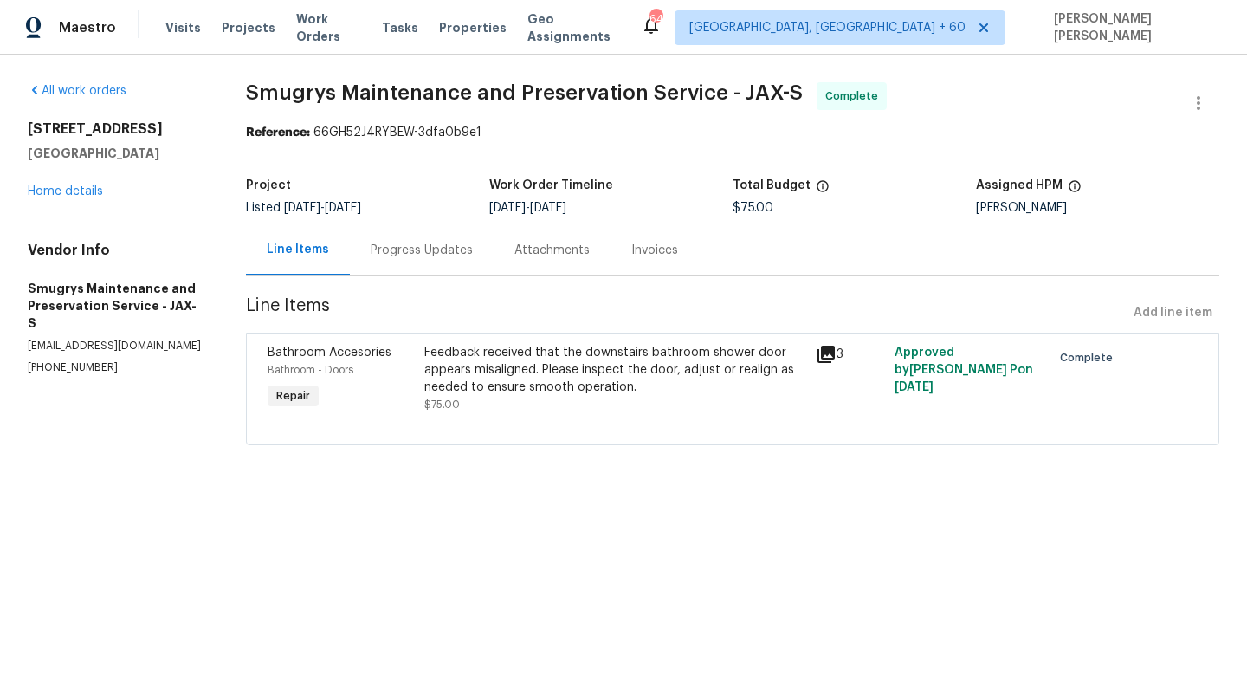
click at [825, 356] on icon at bounding box center [826, 354] width 17 height 17
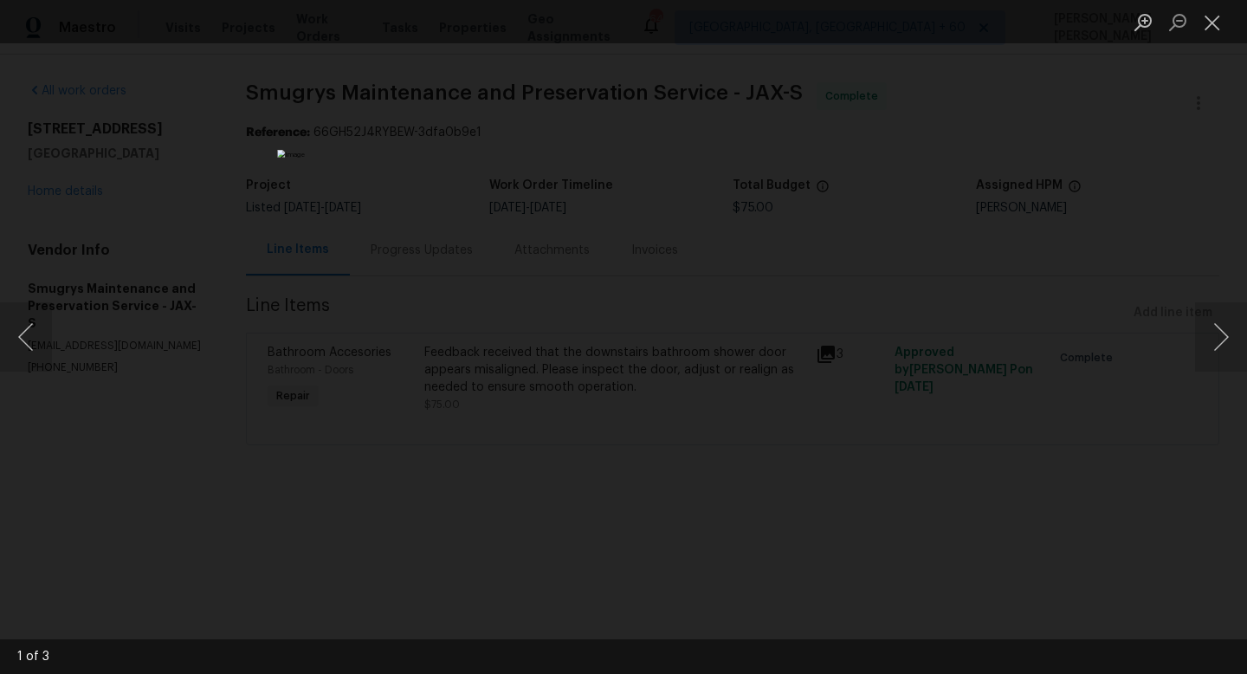
click at [991, 370] on div "Lightbox" at bounding box center [623, 337] width 1247 height 674
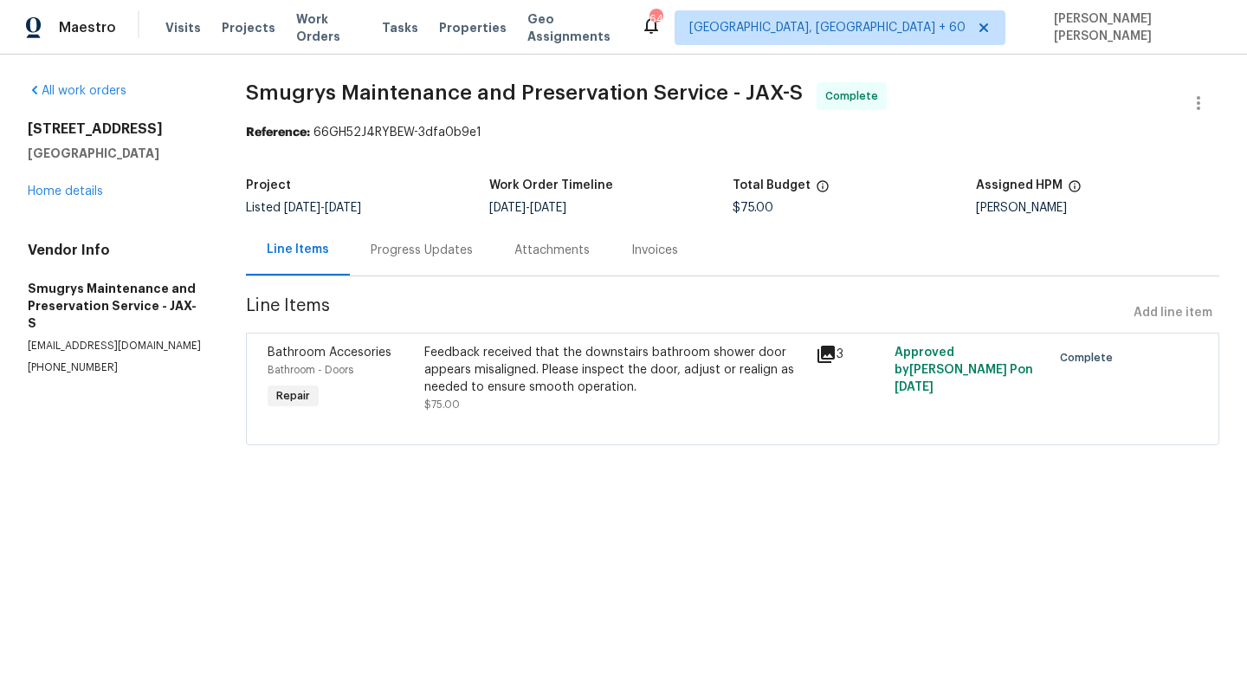
click at [828, 358] on icon at bounding box center [826, 354] width 17 height 17
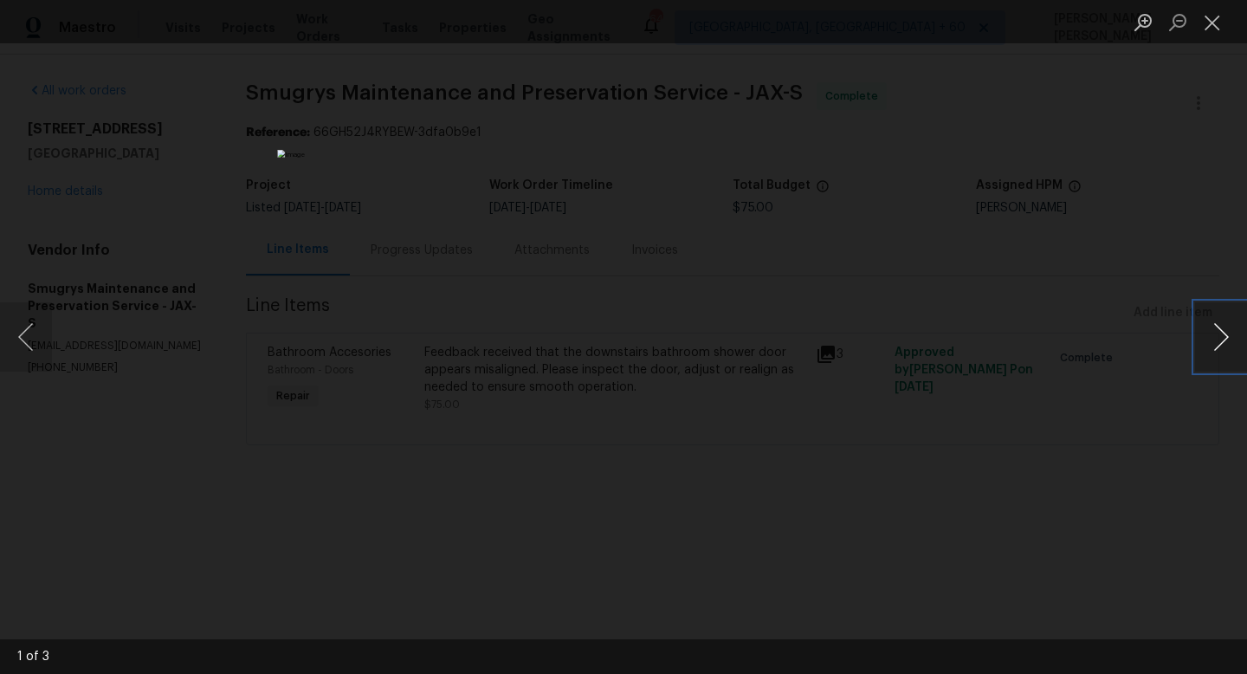
click at [1229, 345] on button "Next image" at bounding box center [1221, 336] width 52 height 69
click at [27, 343] on button "Previous image" at bounding box center [26, 336] width 52 height 69
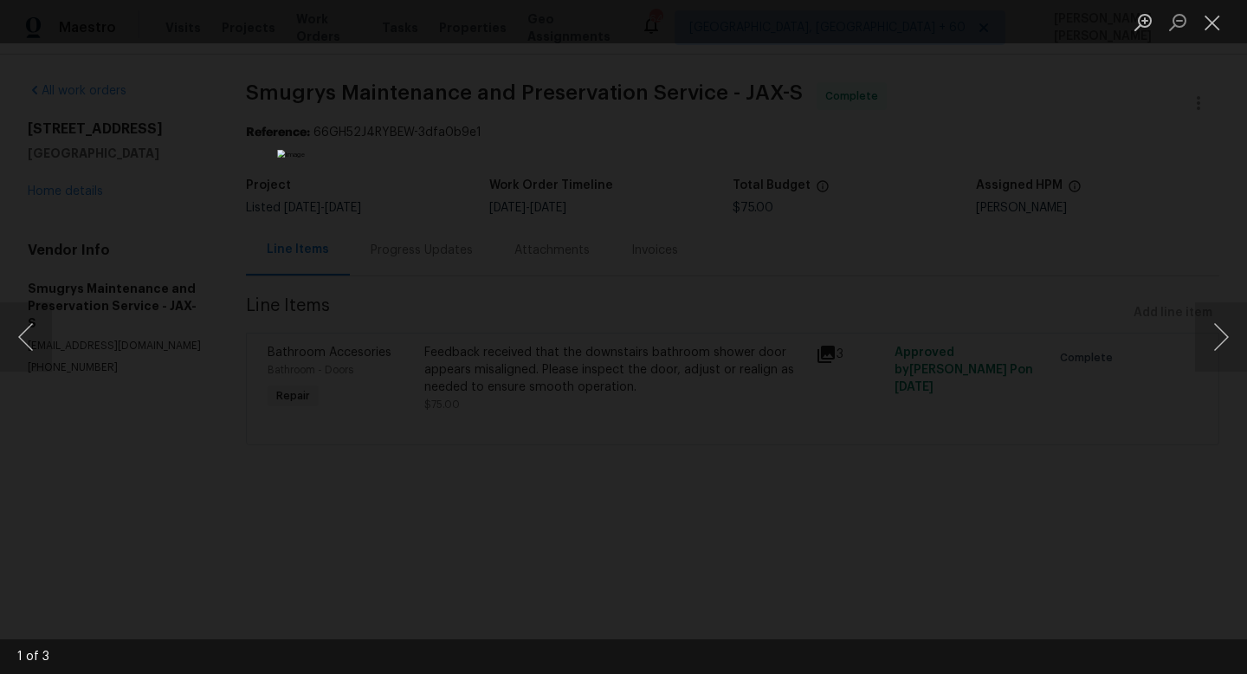
click at [1151, 262] on div "Lightbox" at bounding box center [623, 337] width 1247 height 674
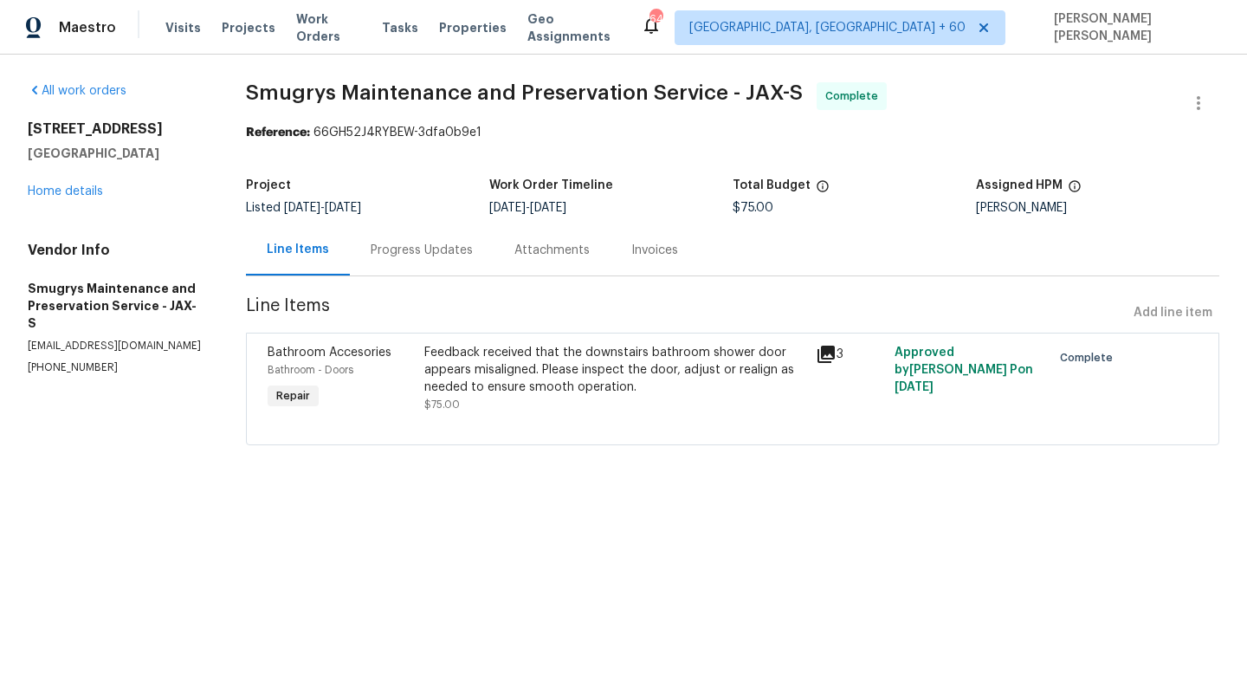
click at [429, 93] on span "Smugrys Maintenance and Preservation Service - JAX-S" at bounding box center [524, 92] width 557 height 21
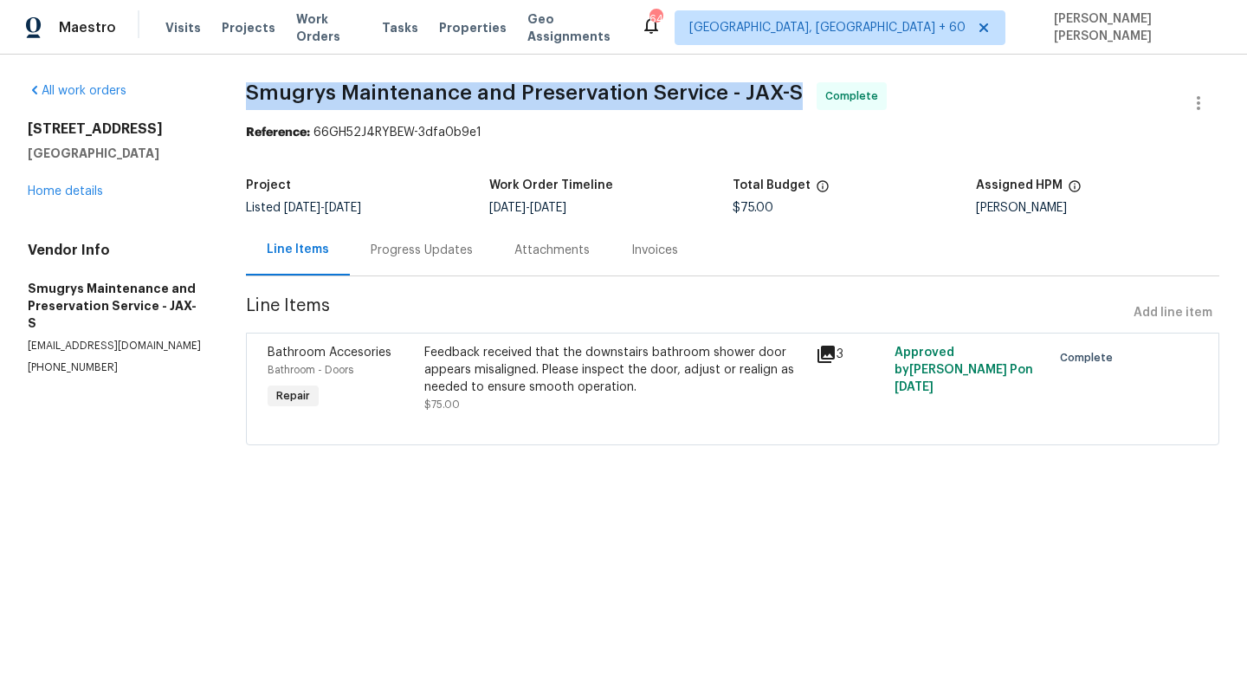
click at [429, 93] on span "Smugrys Maintenance and Preservation Service - JAX-S" at bounding box center [524, 92] width 557 height 21
